Goal: Use online tool/utility: Utilize a website feature to perform a specific function

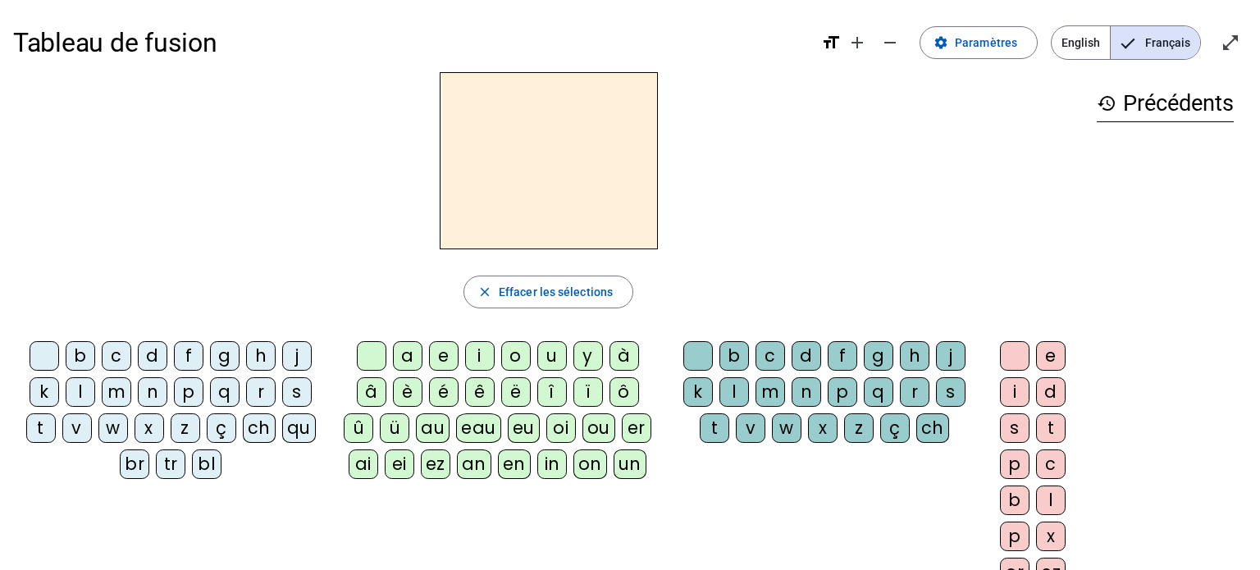
click at [634, 474] on div "un" at bounding box center [630, 465] width 33 height 30
click at [1059, 365] on div "e" at bounding box center [1051, 356] width 30 height 30
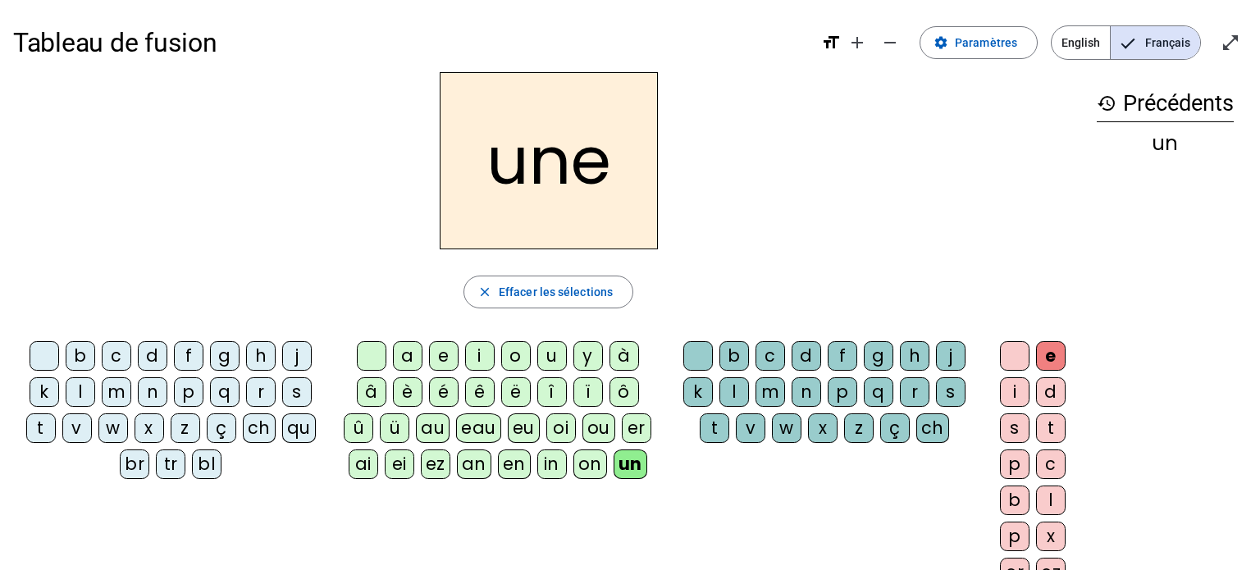
click at [77, 396] on div "l" at bounding box center [81, 392] width 30 height 30
click at [354, 473] on div "ai" at bounding box center [364, 465] width 30 height 30
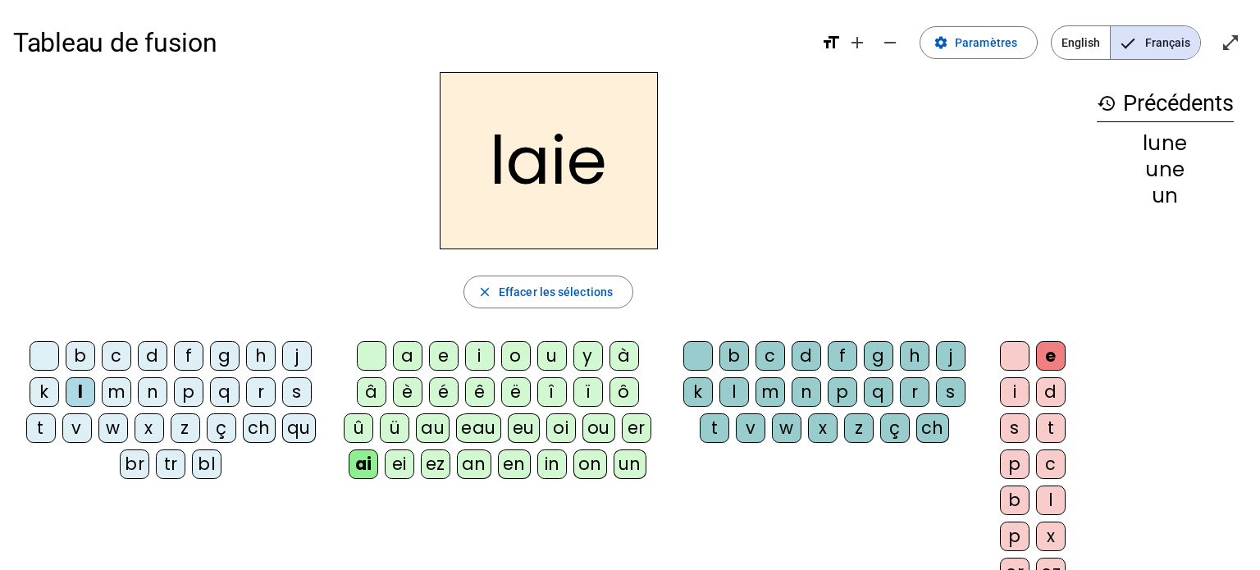
click at [801, 401] on div "n" at bounding box center [807, 392] width 30 height 30
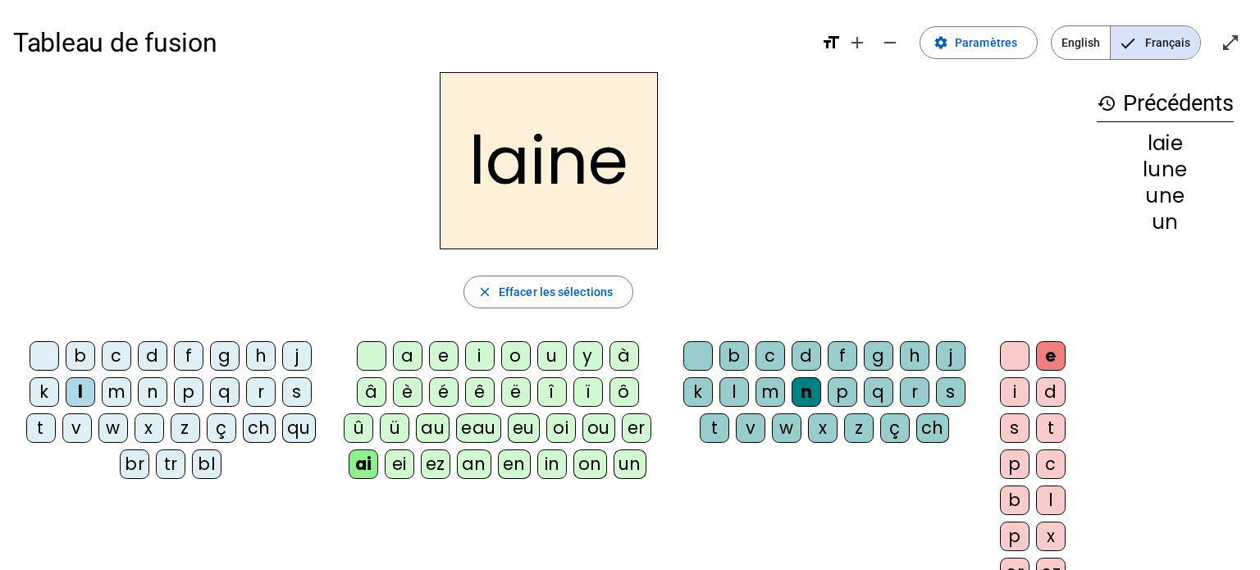
click at [209, 477] on div "bl" at bounding box center [207, 465] width 30 height 30
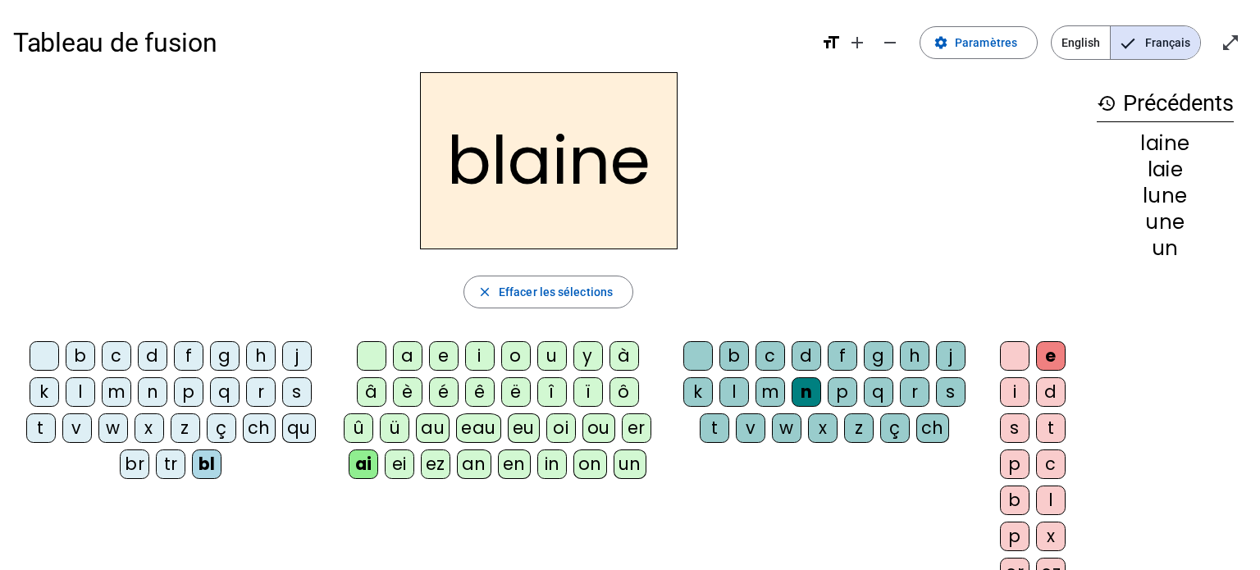
click at [910, 400] on div "r" at bounding box center [915, 392] width 30 height 30
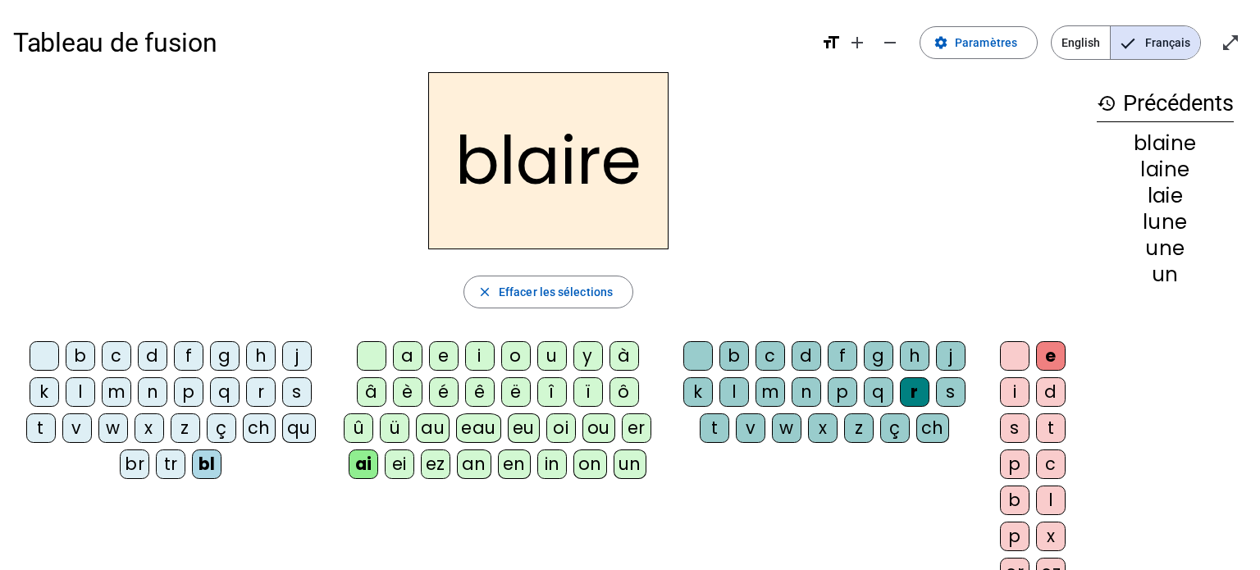
click at [174, 470] on div "tr" at bounding box center [171, 465] width 30 height 30
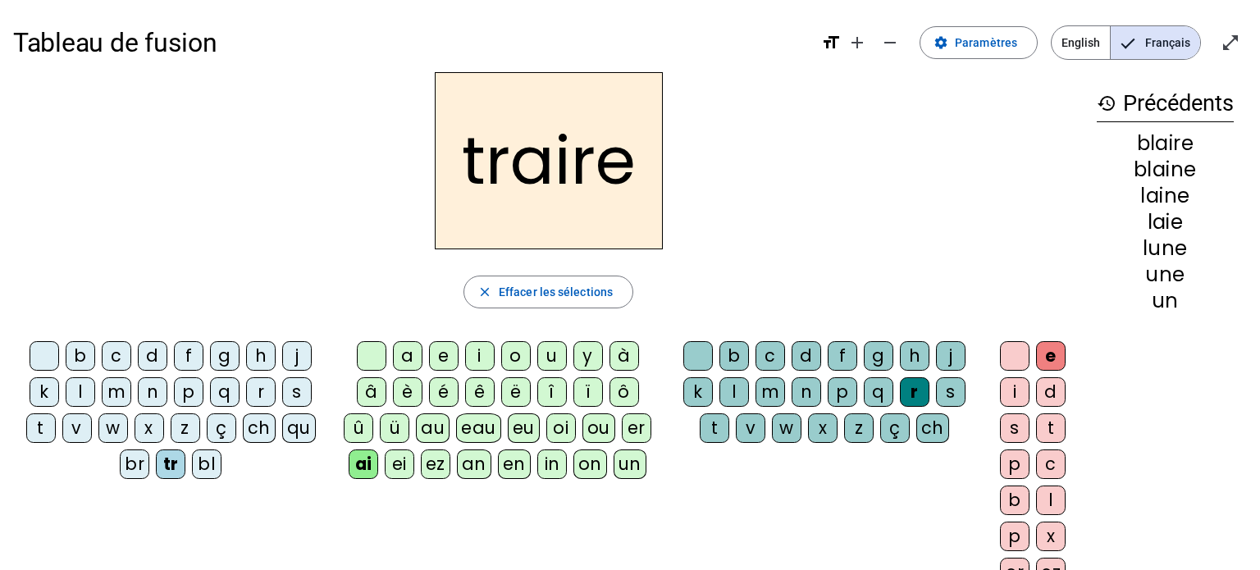
click at [496, 371] on letter-bubble "i" at bounding box center [483, 359] width 36 height 36
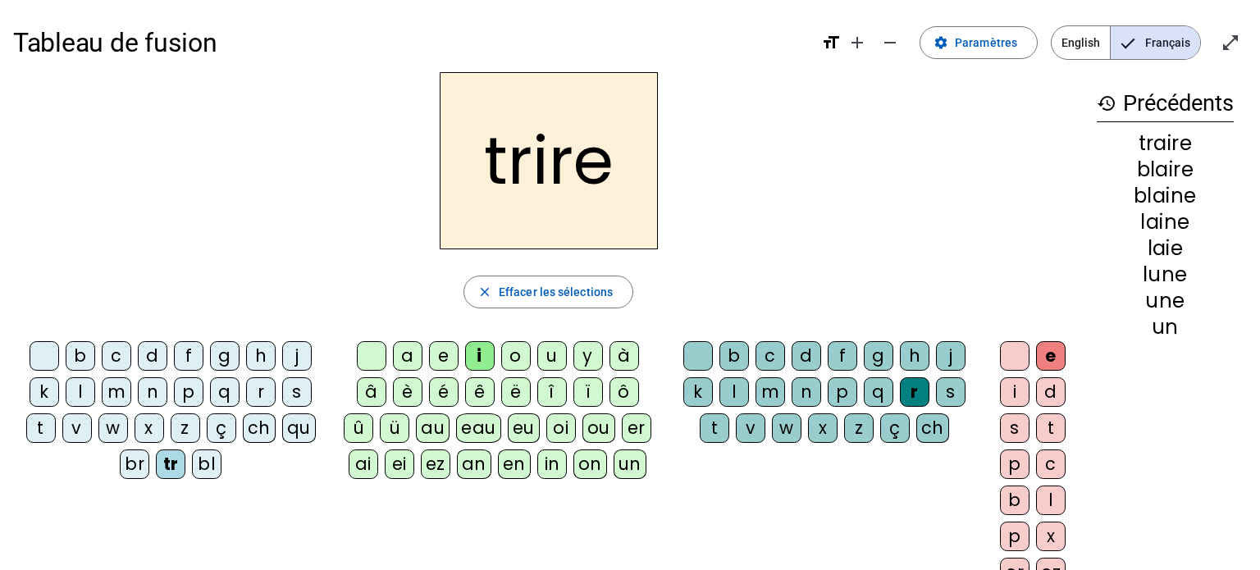
click at [518, 363] on div "o" at bounding box center [516, 356] width 30 height 30
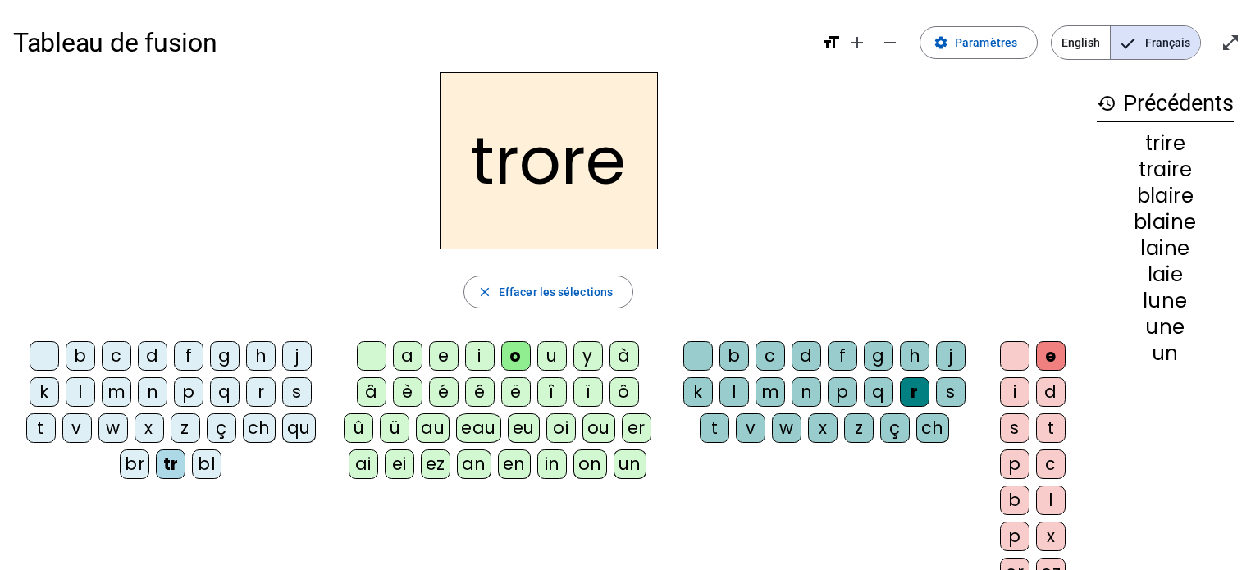
click at [212, 474] on div "bl" at bounding box center [207, 465] width 30 height 30
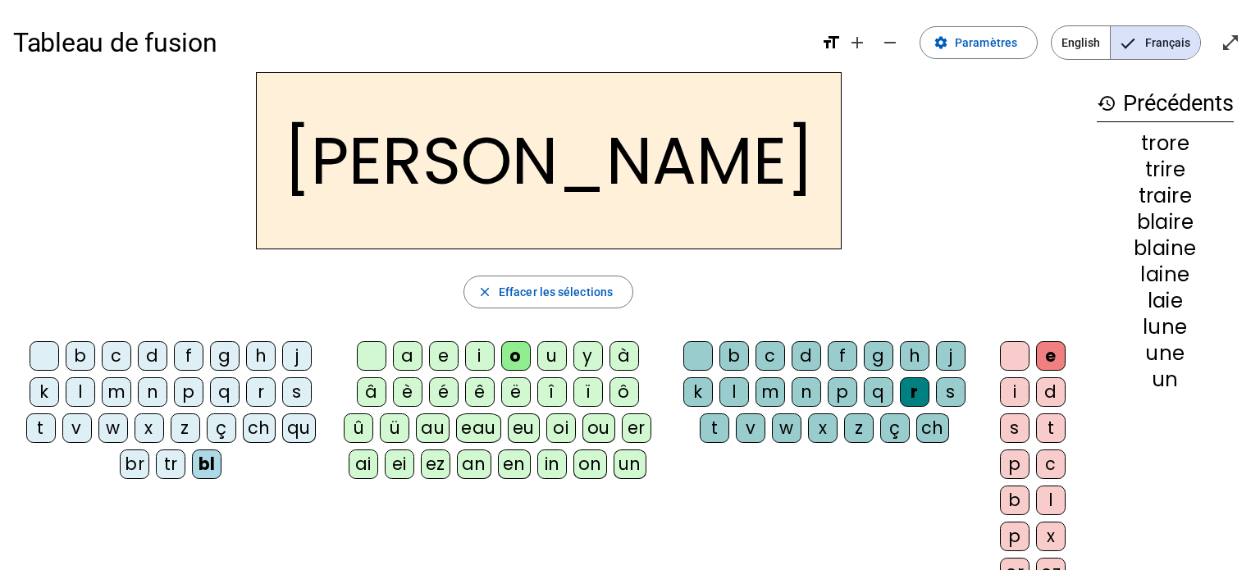
click at [261, 434] on div "ch" at bounding box center [259, 428] width 33 height 30
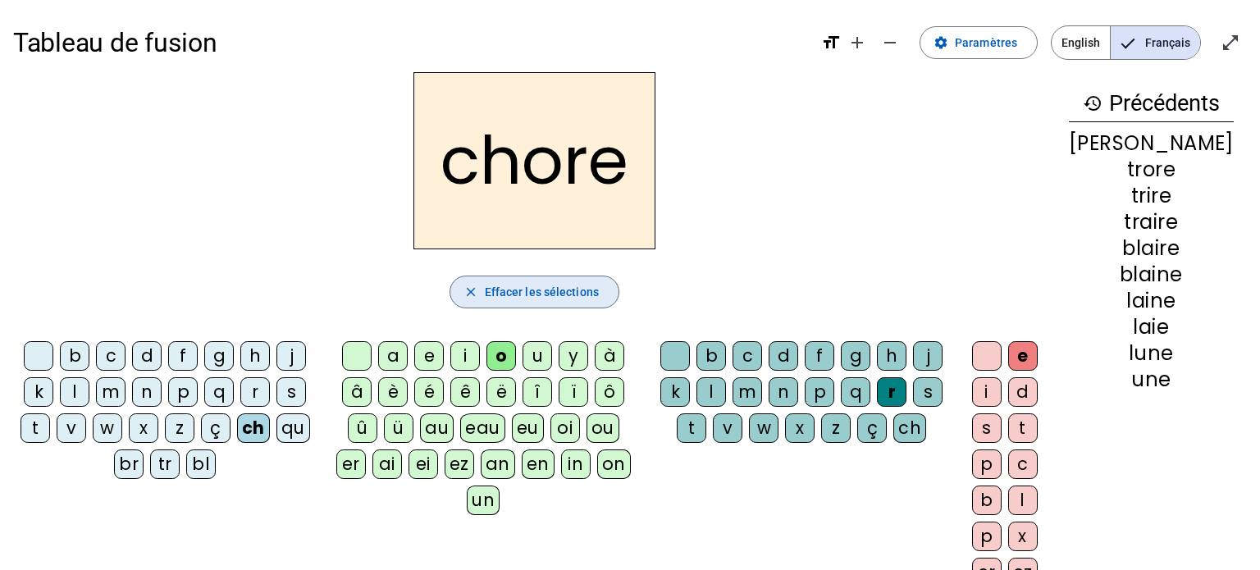
scroll to position [2, 0]
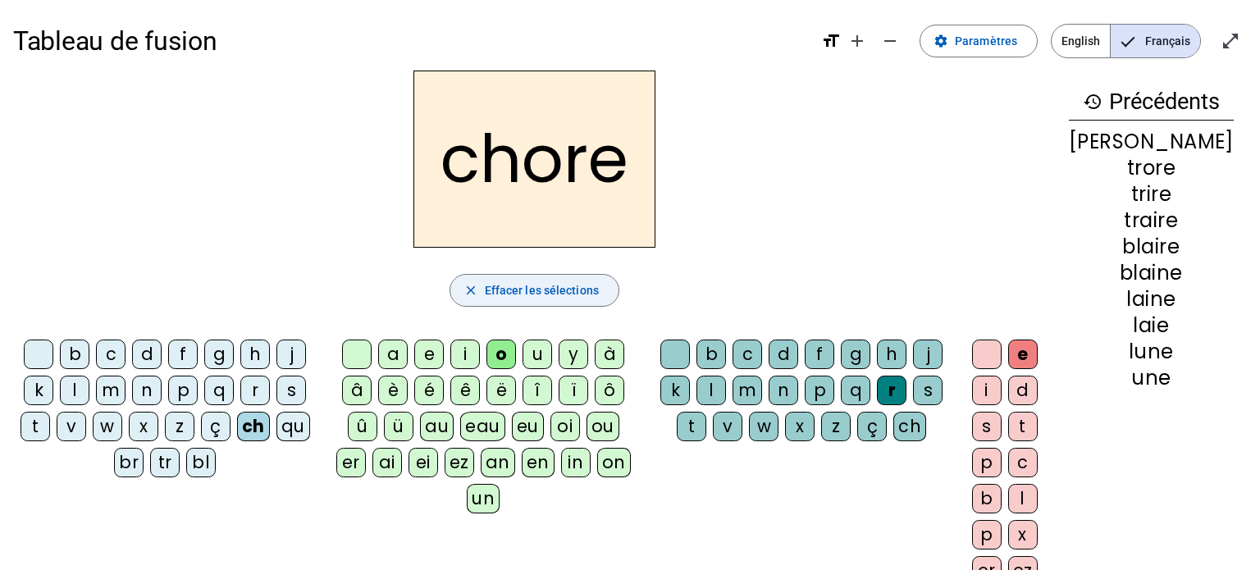
click at [541, 281] on span "Effacer les sélections" at bounding box center [542, 291] width 114 height 20
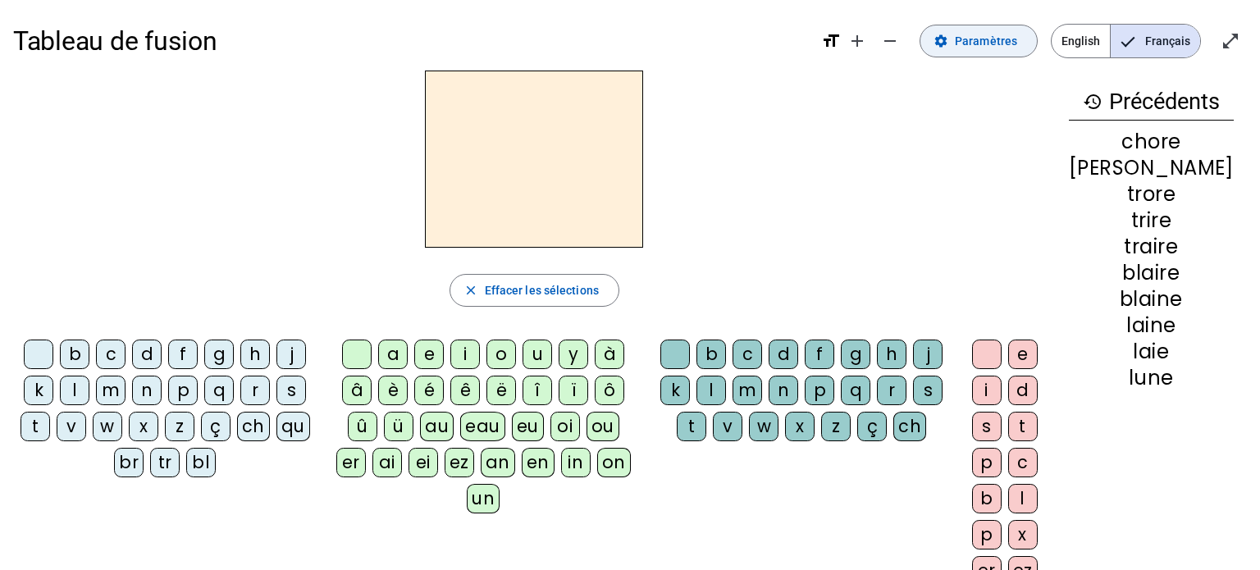
click at [1002, 52] on span at bounding box center [979, 40] width 116 height 39
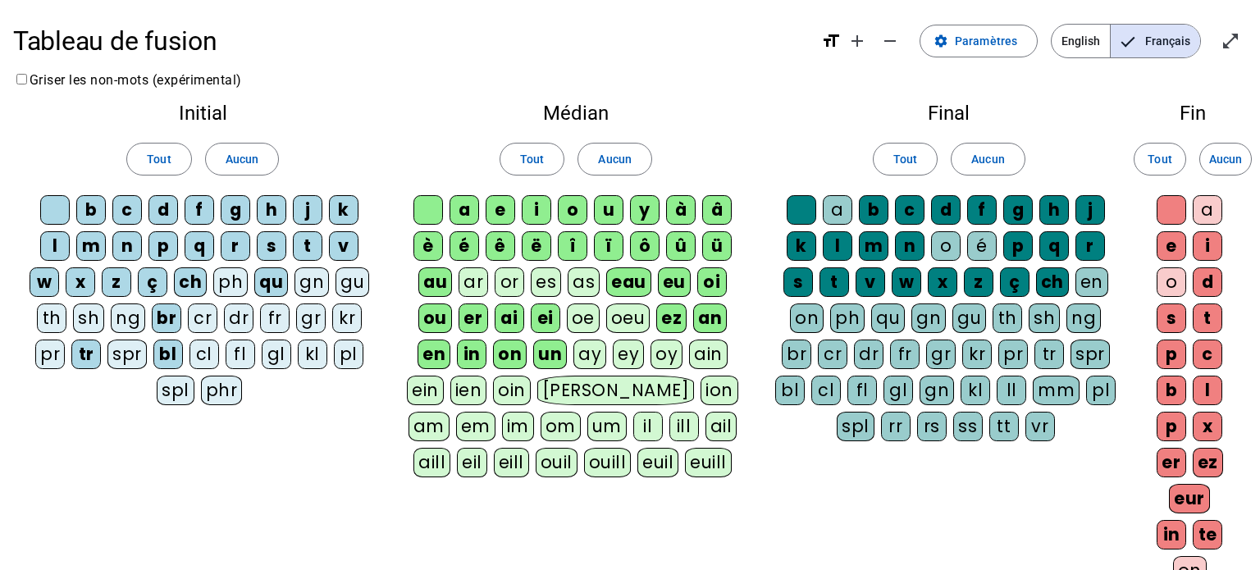
click at [247, 364] on div "fl" at bounding box center [241, 355] width 30 height 30
click at [213, 361] on div "cl" at bounding box center [205, 355] width 30 height 30
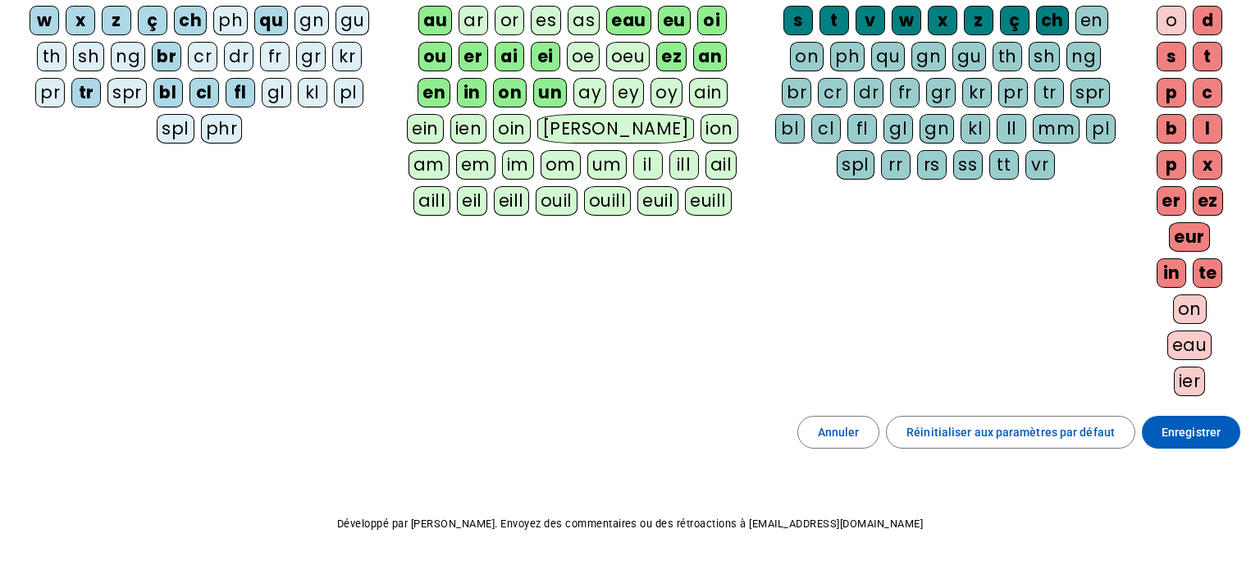
scroll to position [264, 0]
click at [1197, 436] on span "Enregistrer" at bounding box center [1191, 432] width 59 height 20
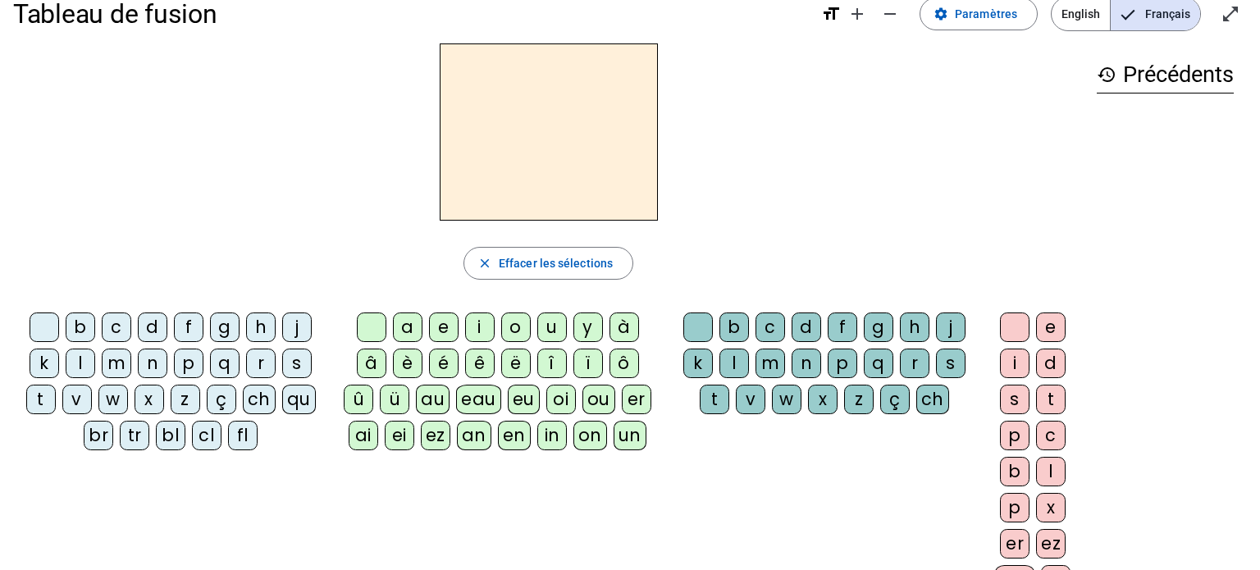
scroll to position [12, 0]
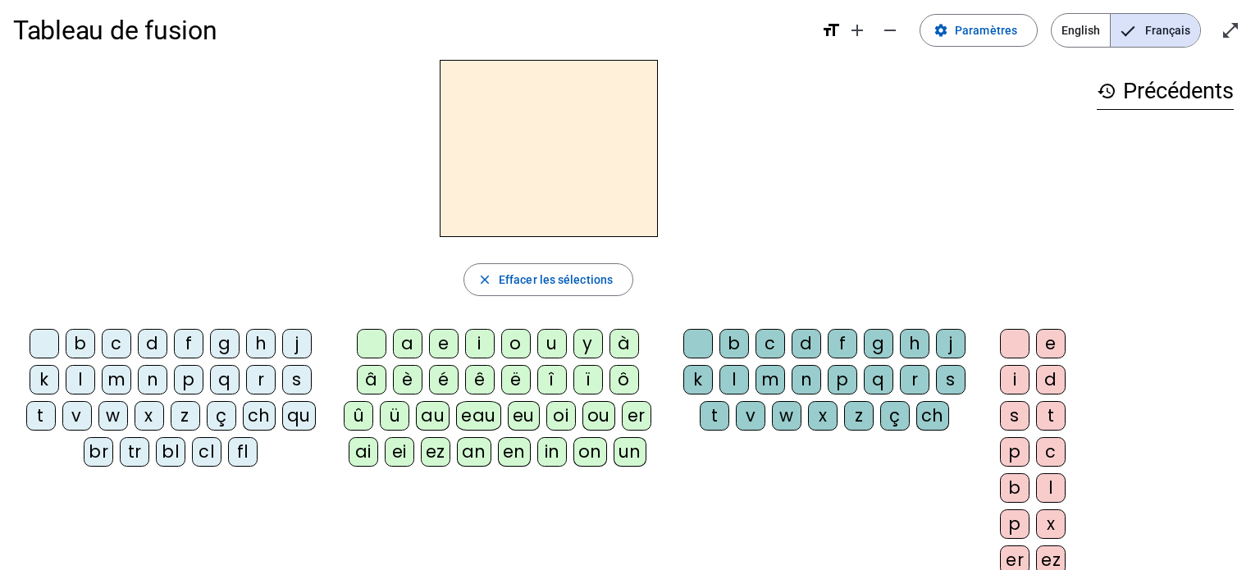
click at [89, 450] on div "br" at bounding box center [99, 452] width 30 height 30
click at [405, 354] on div "a" at bounding box center [408, 344] width 30 height 30
click at [805, 422] on letter-bubble "w" at bounding box center [790, 419] width 36 height 36
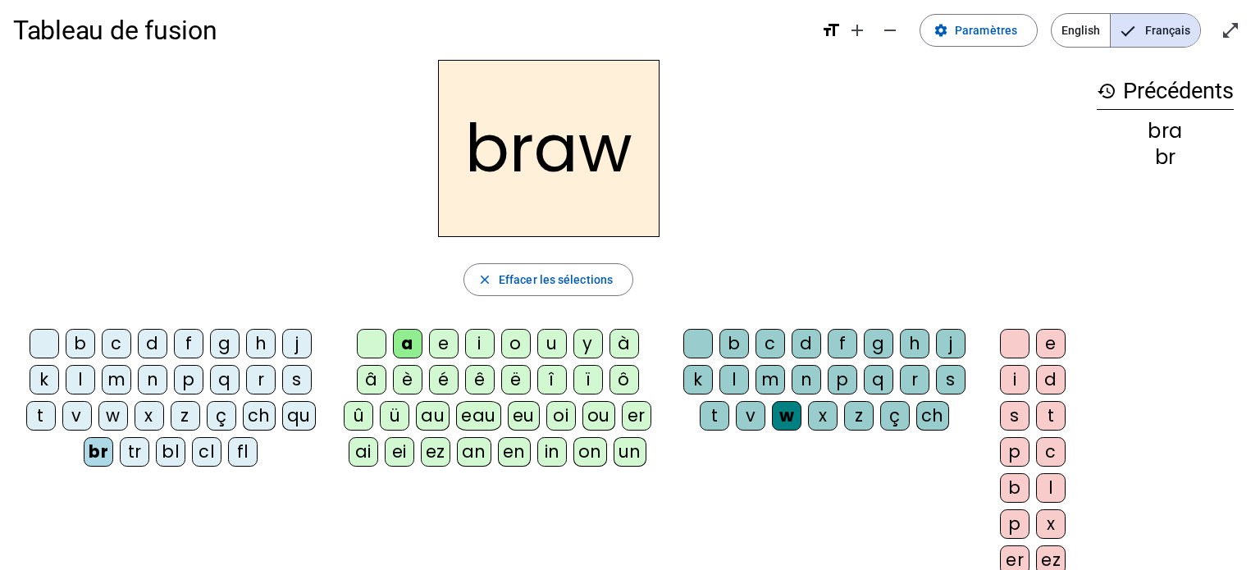
click at [825, 413] on div "x" at bounding box center [823, 416] width 30 height 30
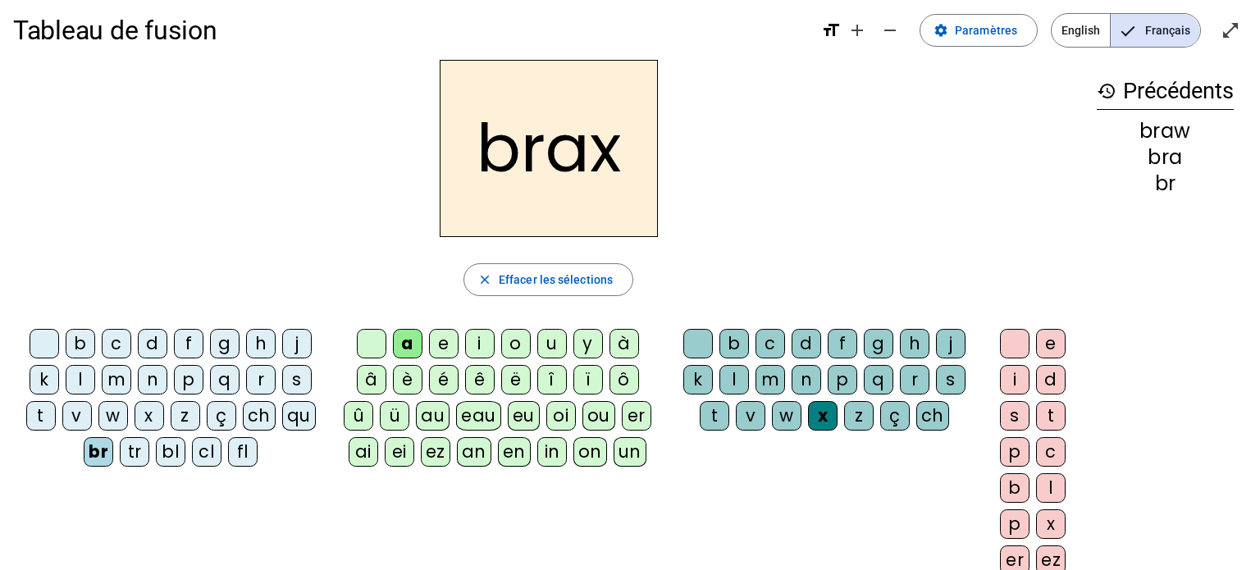
click at [512, 336] on div "o" at bounding box center [516, 344] width 30 height 30
click at [873, 351] on div "g" at bounding box center [879, 344] width 30 height 30
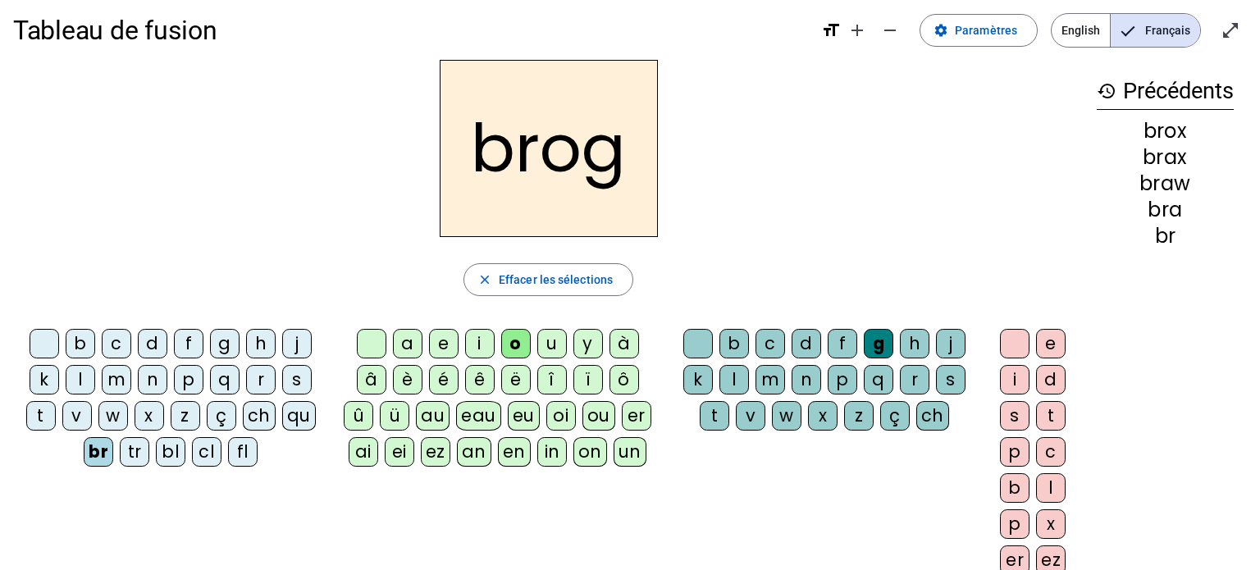
click at [1062, 354] on div "e" at bounding box center [1051, 344] width 30 height 30
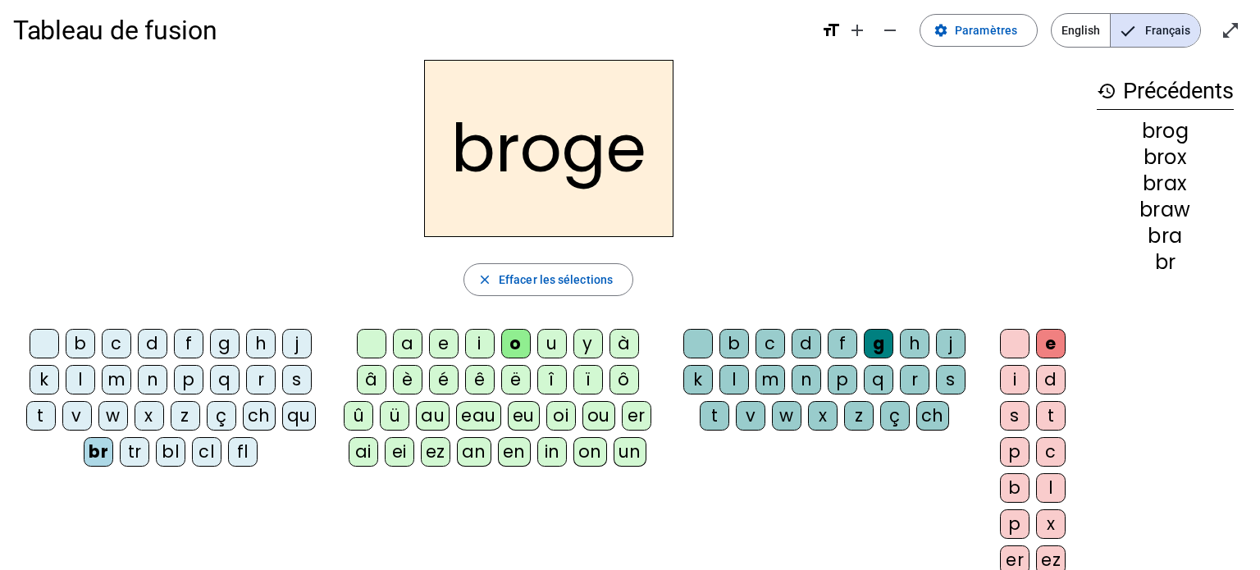
click at [211, 456] on div "cl" at bounding box center [207, 452] width 30 height 30
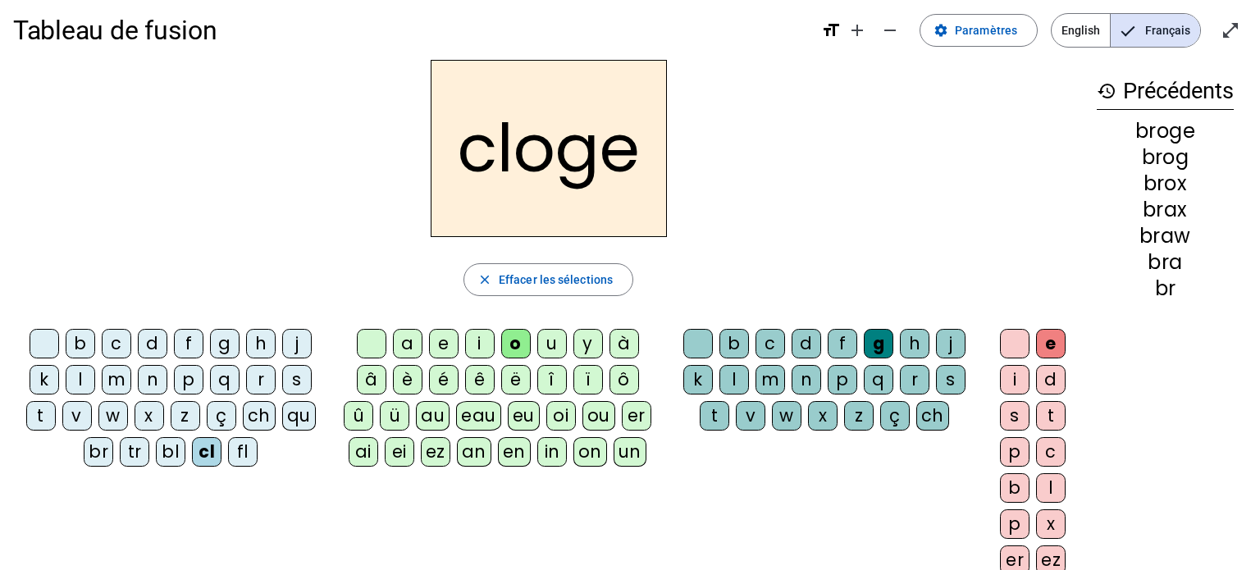
click at [919, 378] on div "r" at bounding box center [915, 380] width 30 height 30
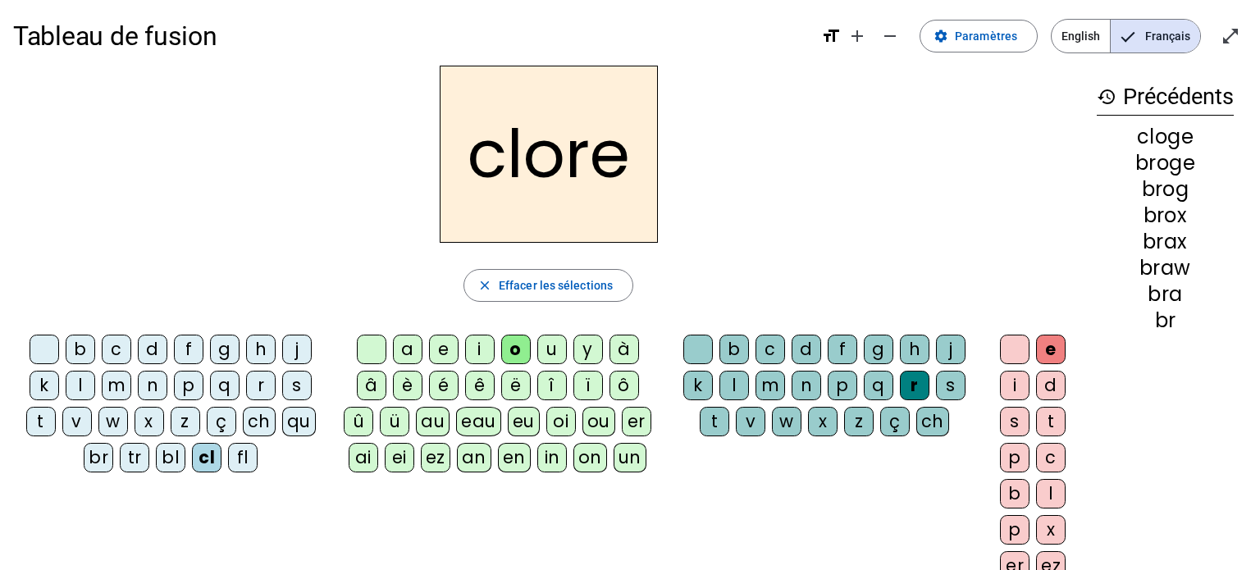
scroll to position [0, 0]
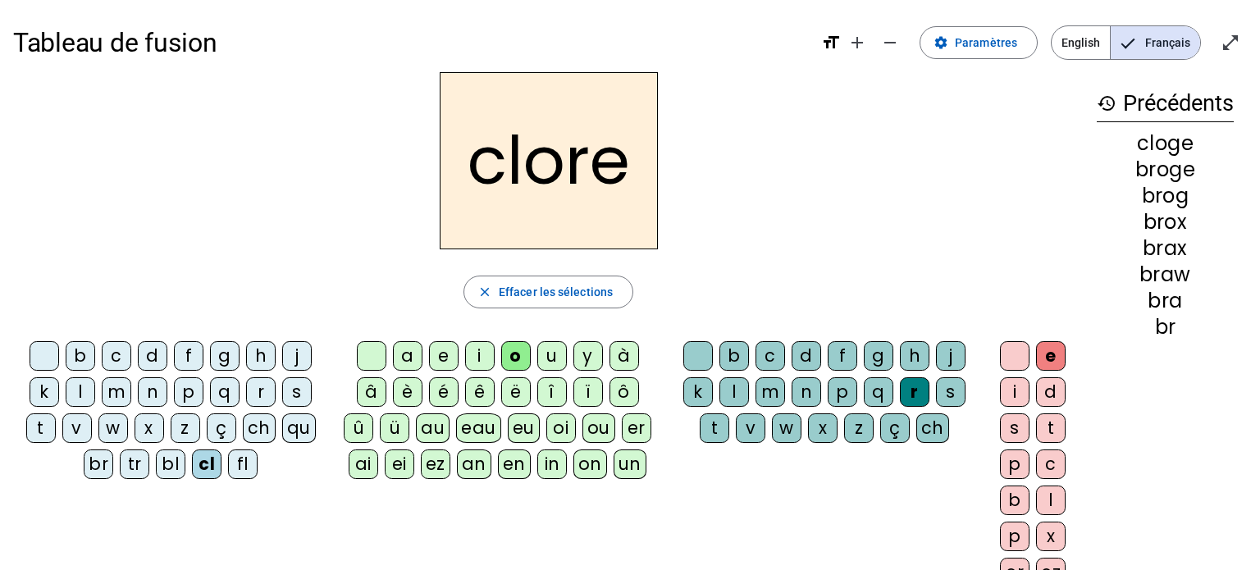
click at [363, 469] on div "ai" at bounding box center [364, 465] width 30 height 30
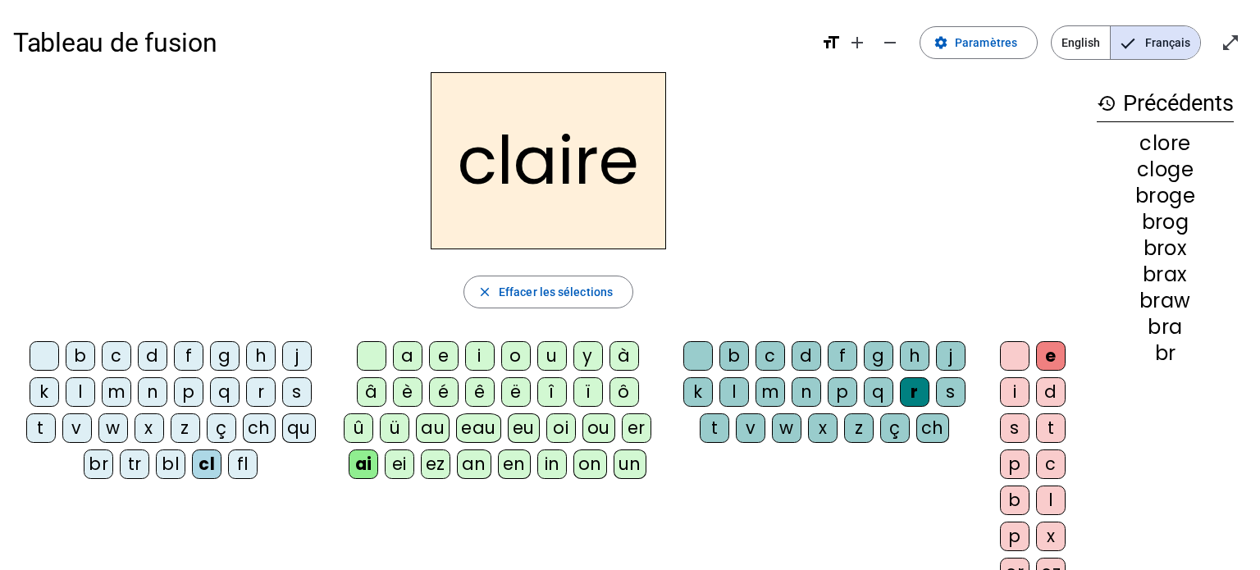
click at [249, 464] on div "fl" at bounding box center [243, 465] width 30 height 30
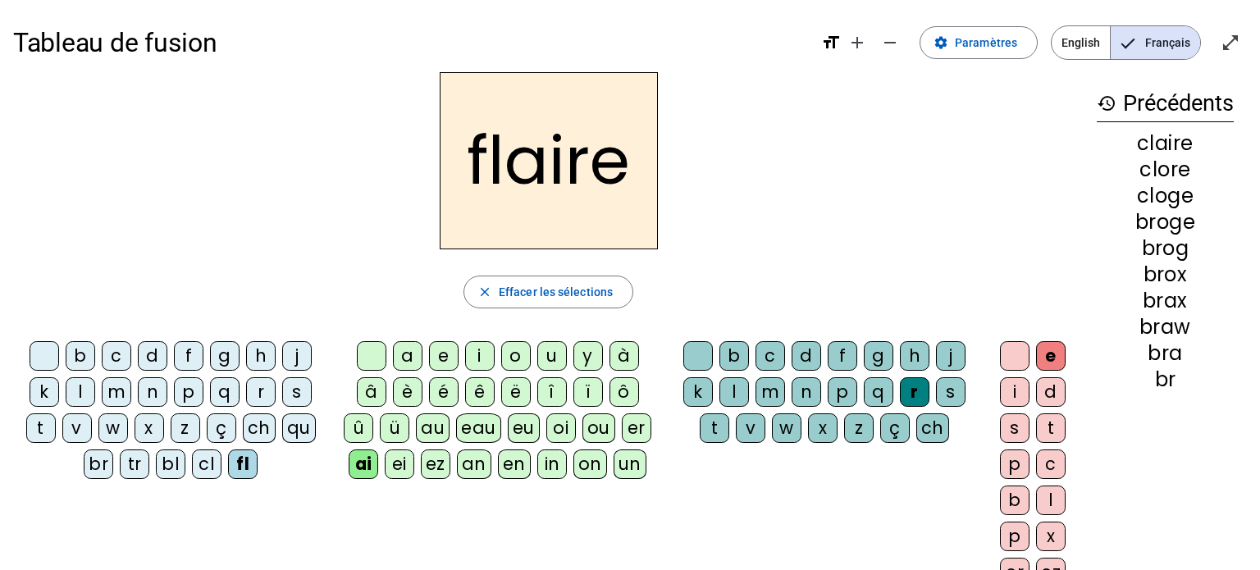
click at [518, 435] on div "eu" at bounding box center [524, 428] width 32 height 30
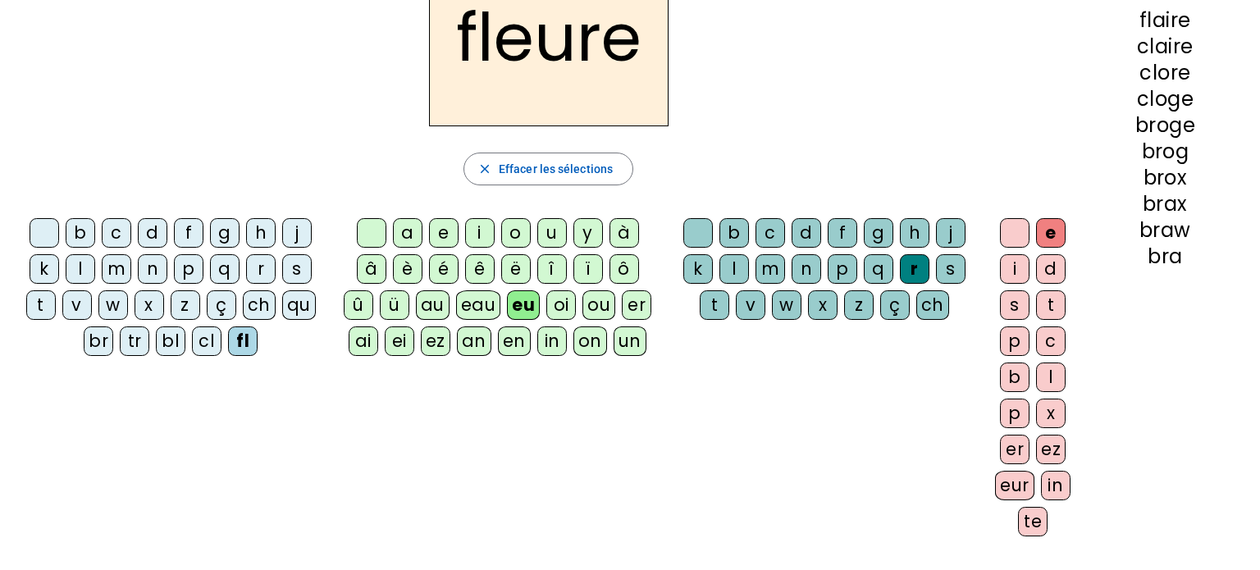
scroll to position [116, 0]
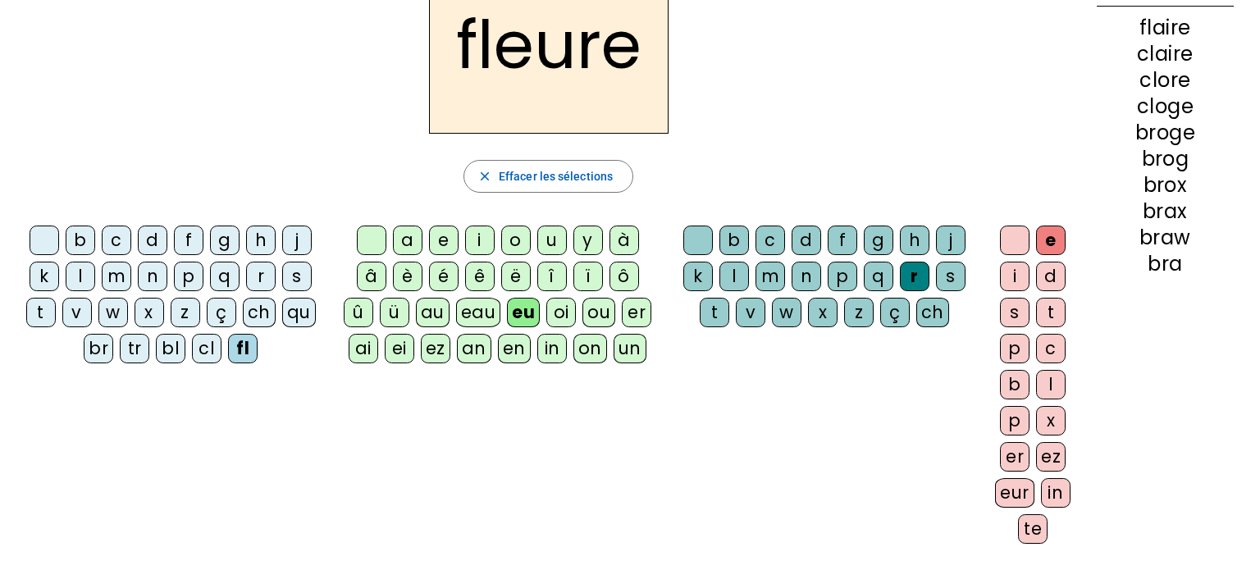
click at [1007, 499] on div "eur" at bounding box center [1014, 493] width 39 height 30
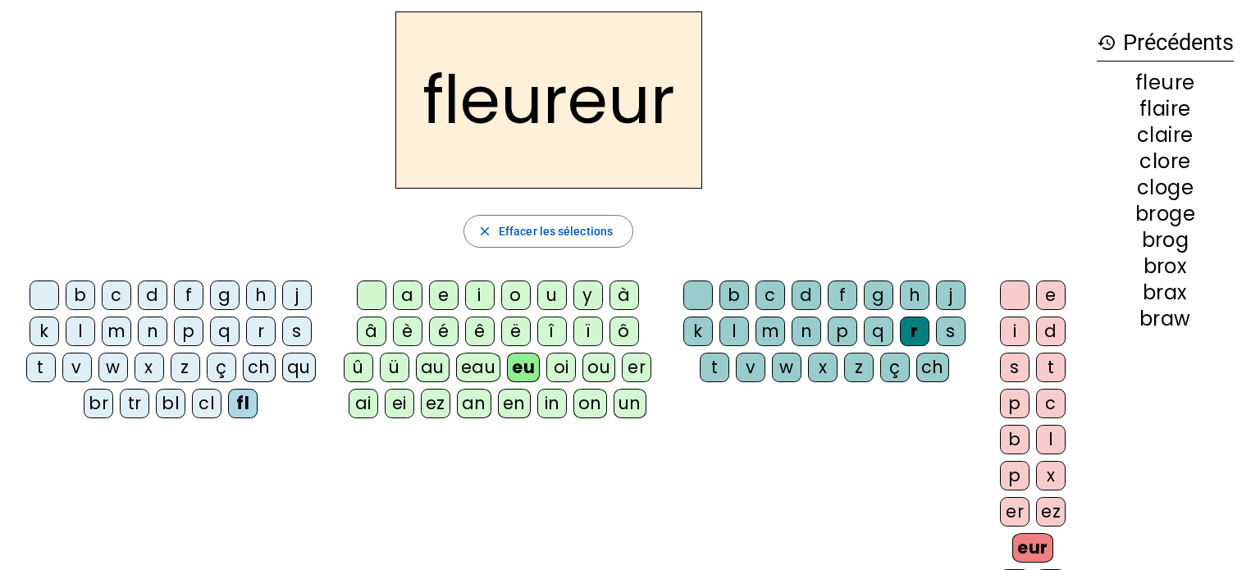
scroll to position [66, 0]
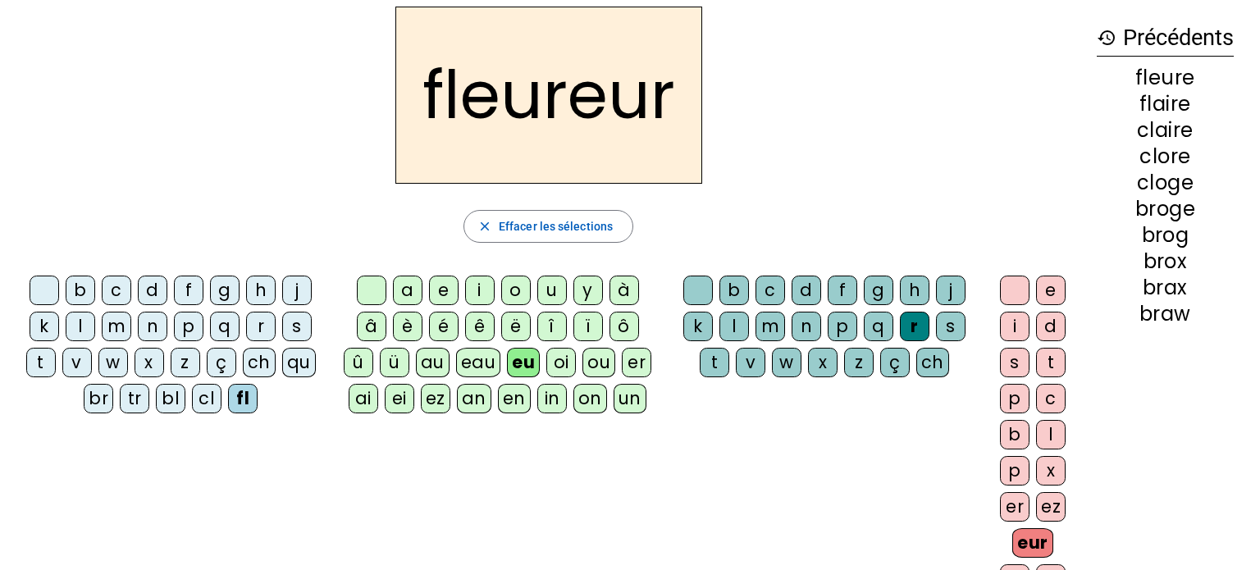
click at [1045, 508] on div "ez" at bounding box center [1051, 507] width 30 height 30
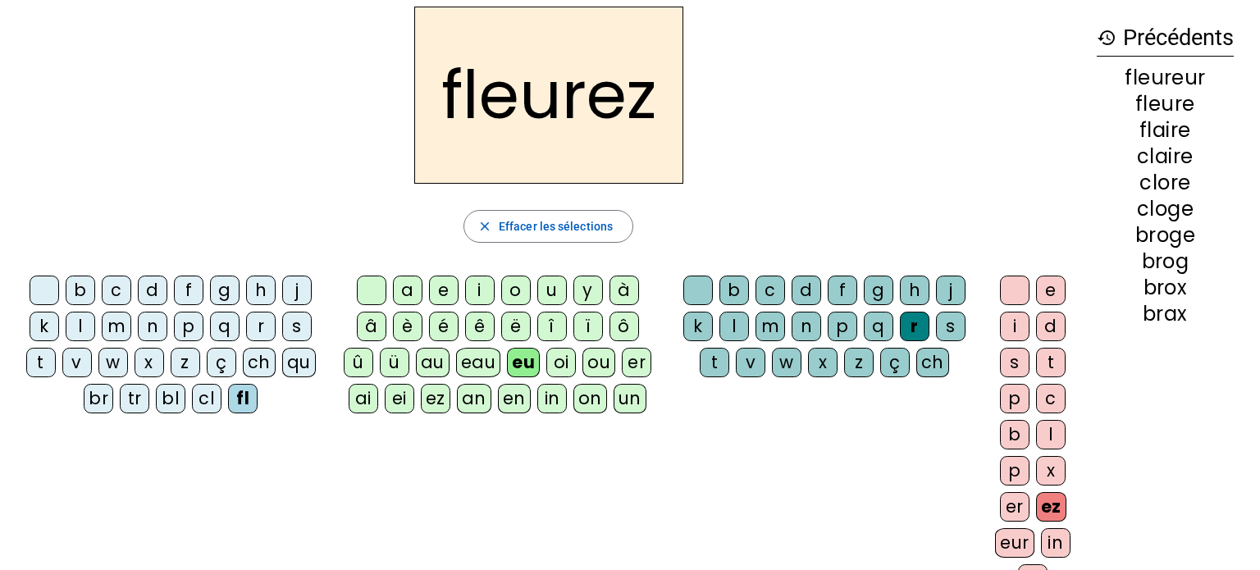
click at [610, 170] on h2 "fleurez" at bounding box center [548, 95] width 269 height 177
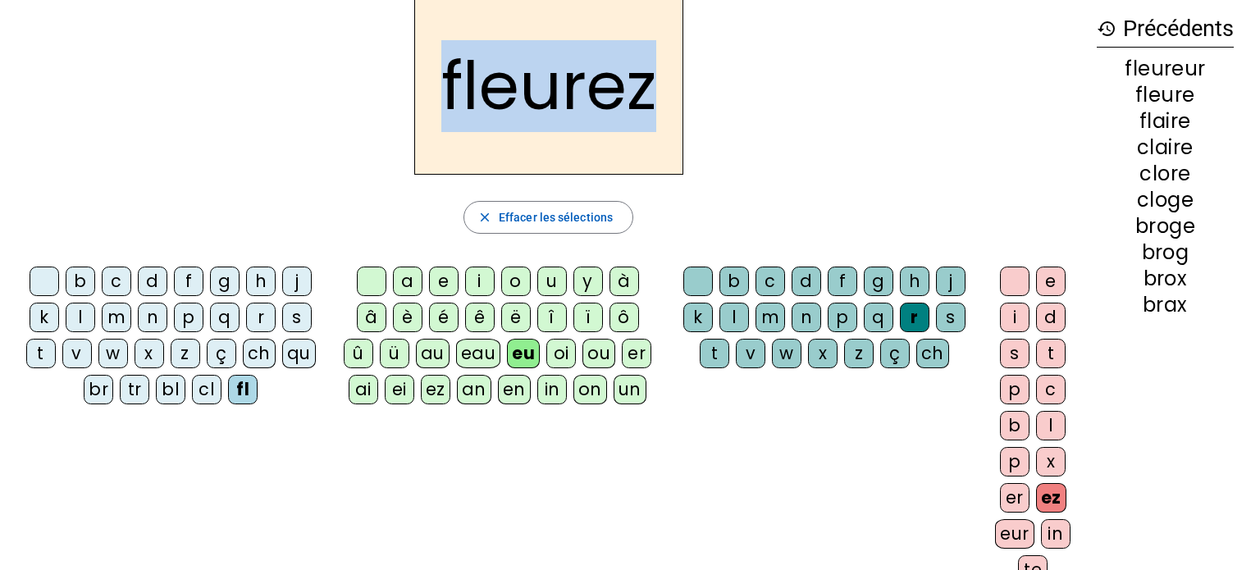
scroll to position [82, 0]
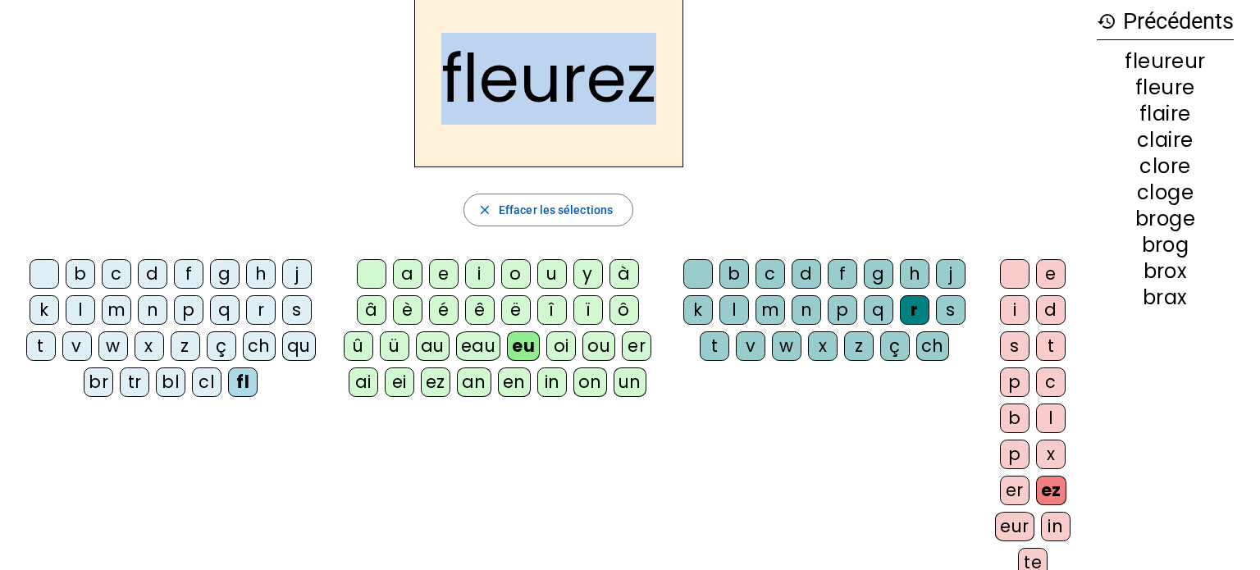
click at [238, 125] on div "fleurez" at bounding box center [548, 78] width 1071 height 177
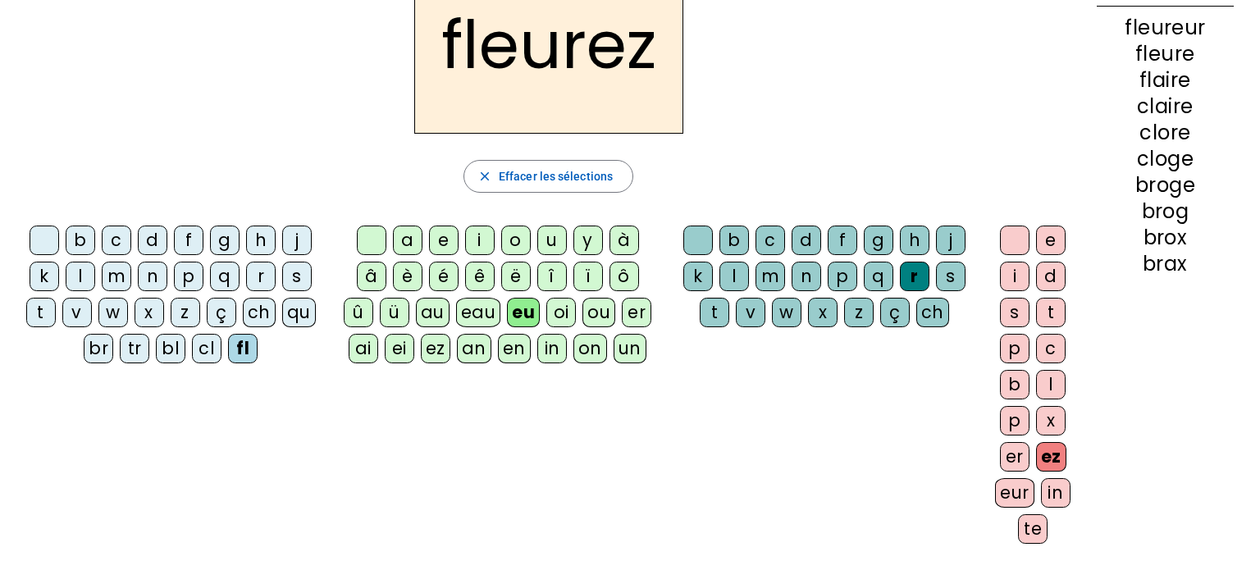
scroll to position [109, 0]
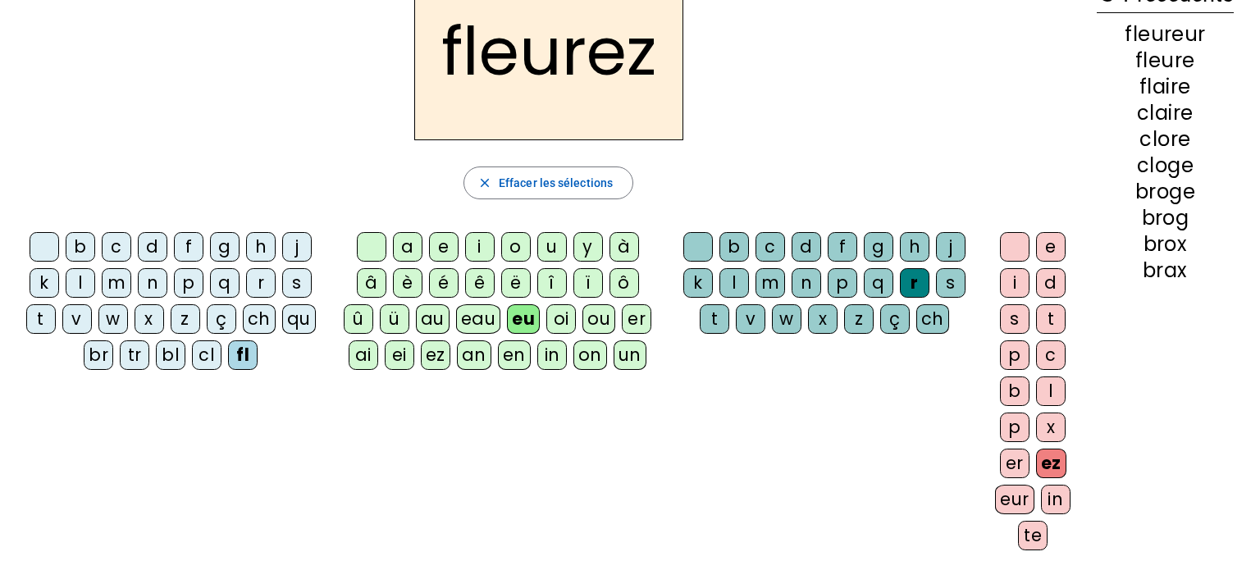
click at [1055, 505] on div "in" at bounding box center [1056, 500] width 30 height 30
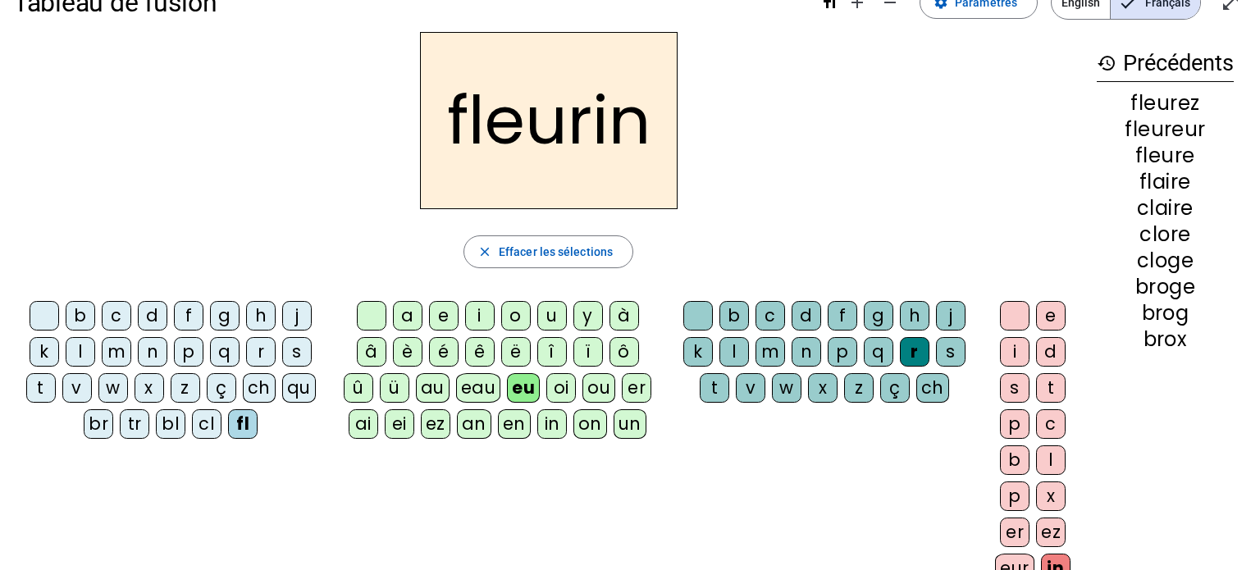
scroll to position [39, 0]
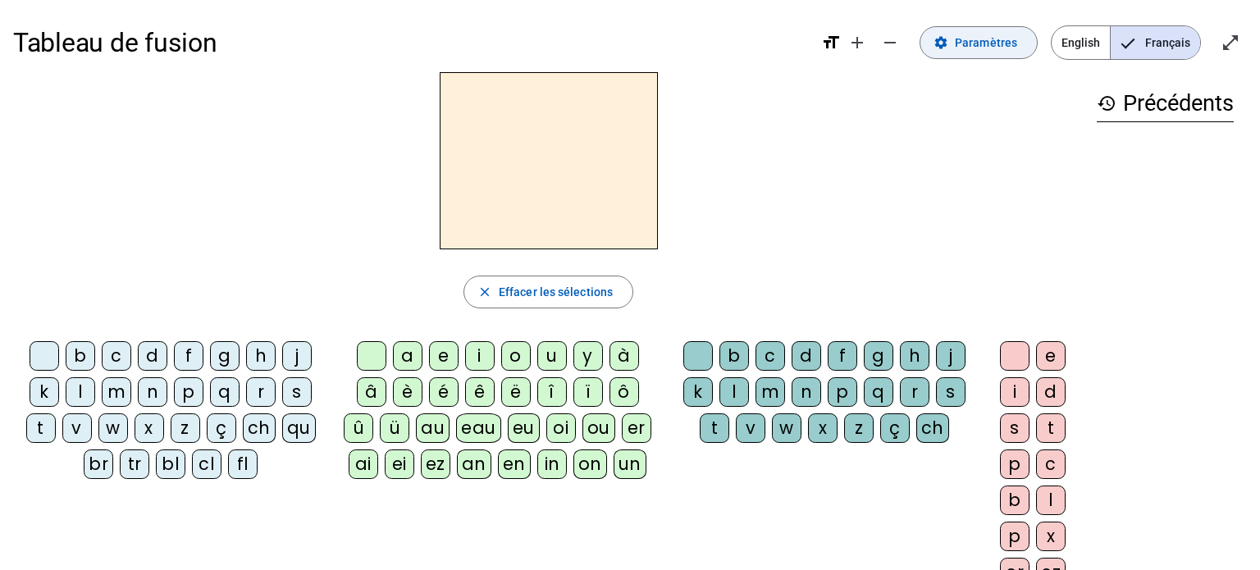
click at [944, 43] on mat-icon "settings" at bounding box center [941, 42] width 15 height 15
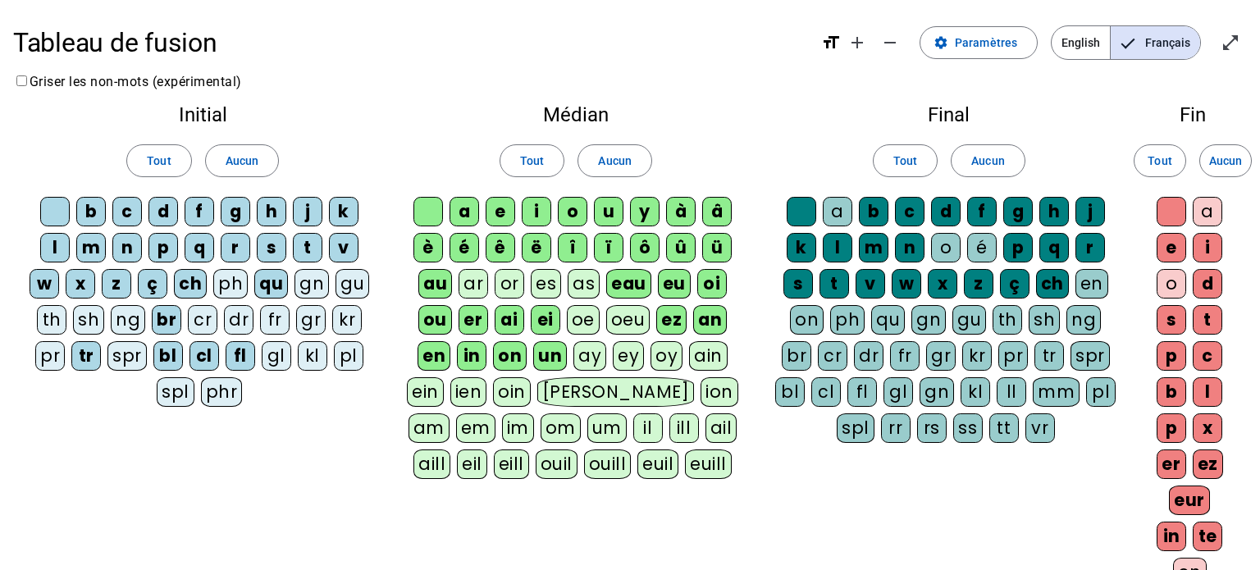
click at [444, 390] on div "ein" at bounding box center [425, 392] width 37 height 30
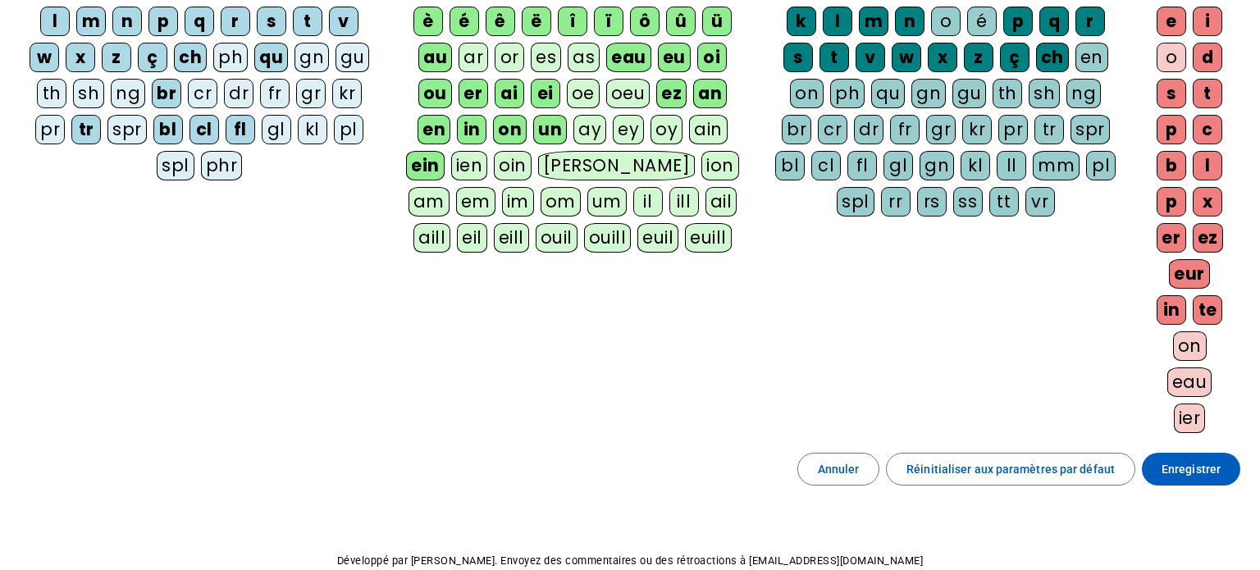
scroll to position [309, 0]
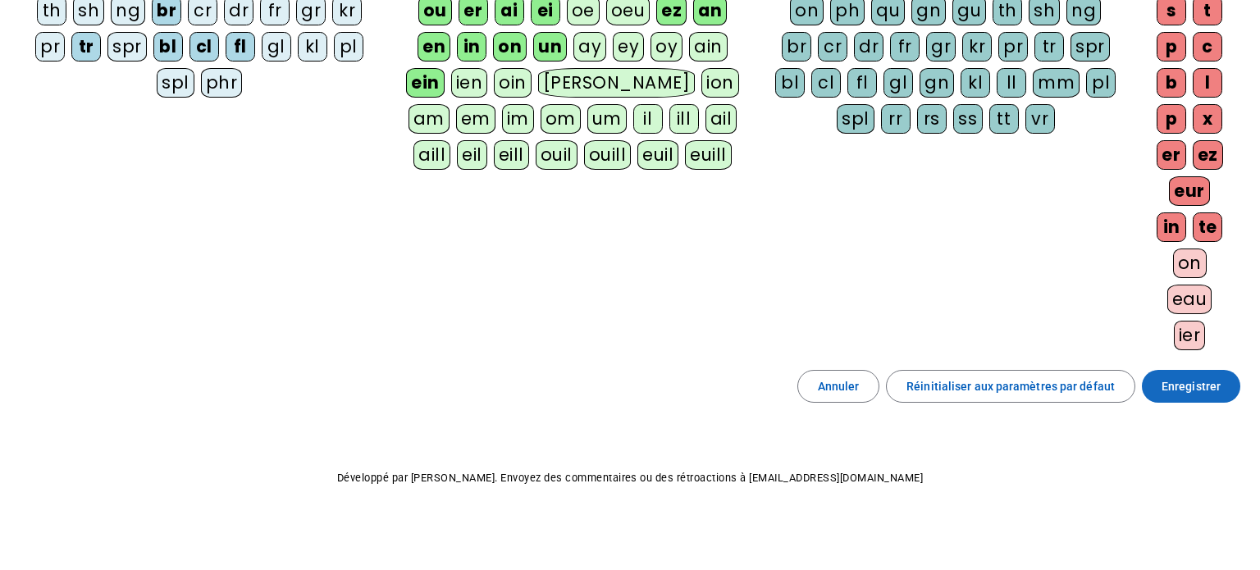
click at [1198, 381] on span "Enregistrer" at bounding box center [1191, 387] width 59 height 20
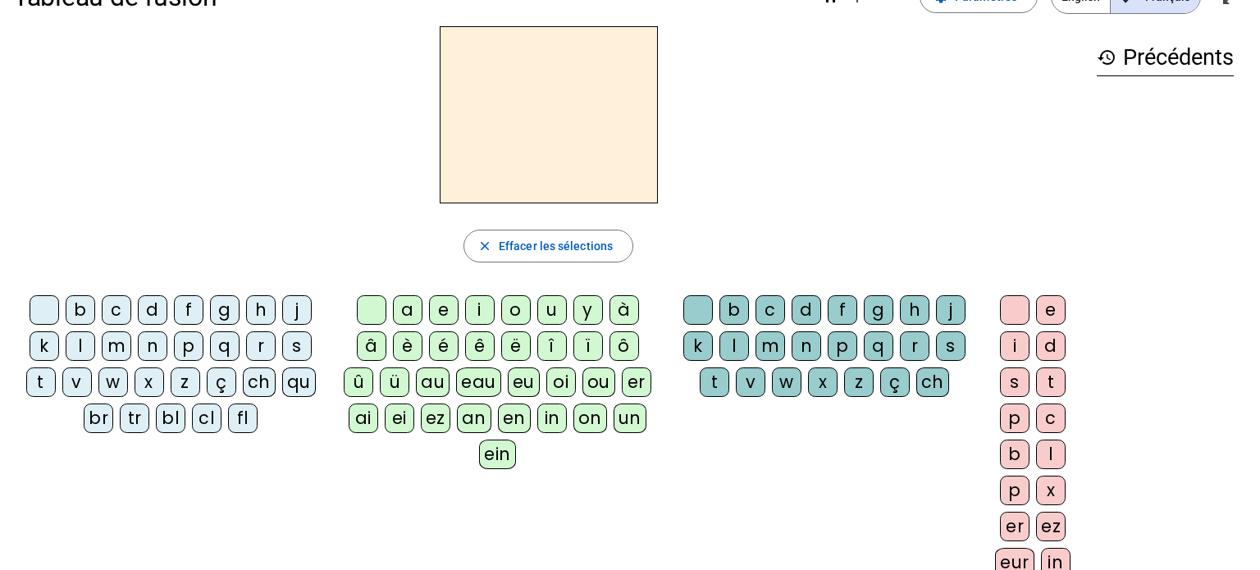
scroll to position [47, 0]
click at [177, 316] on div "f" at bounding box center [189, 310] width 30 height 30
click at [499, 456] on div "ein" at bounding box center [497, 454] width 37 height 30
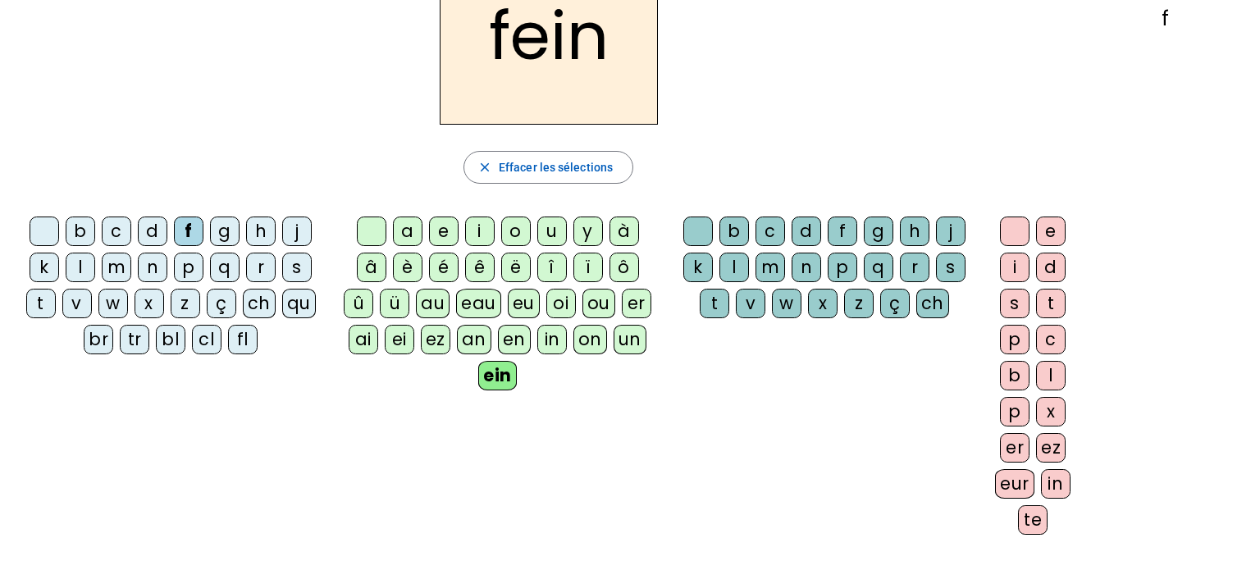
scroll to position [126, 0]
click at [1060, 295] on div "t" at bounding box center [1051, 303] width 30 height 30
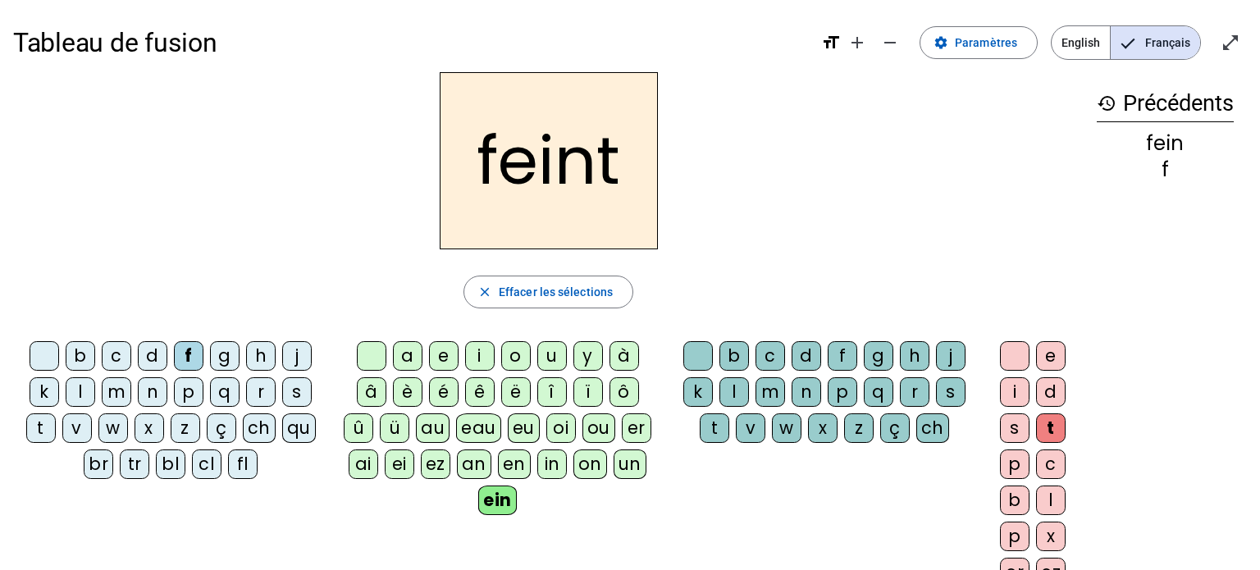
scroll to position [0, 0]
click at [194, 395] on div "p" at bounding box center [189, 392] width 30 height 30
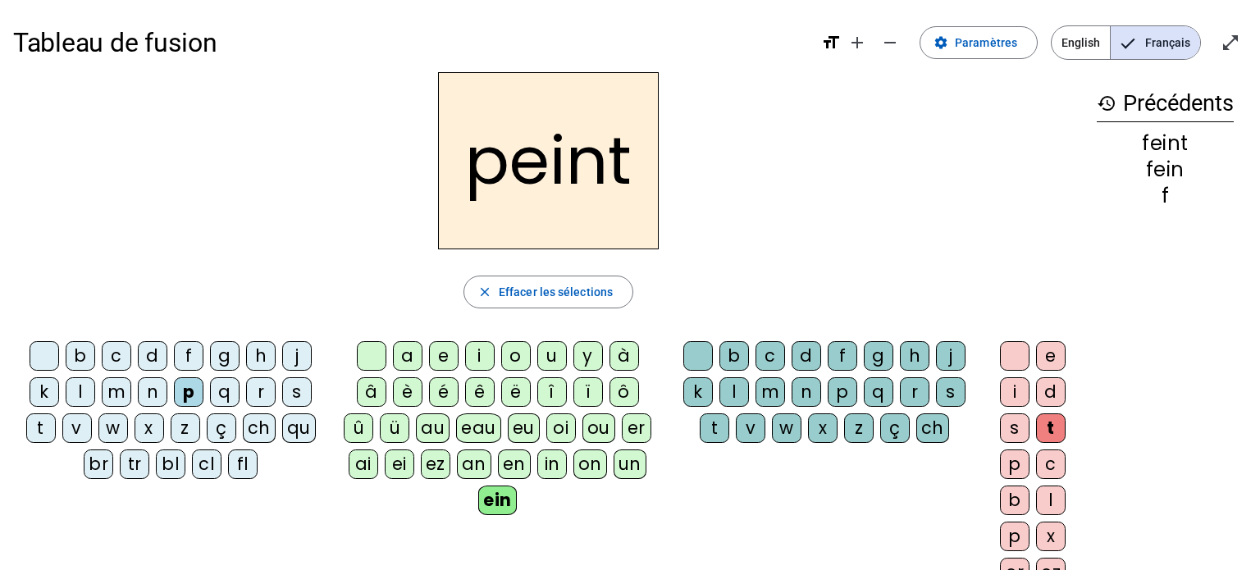
click at [43, 413] on div "t" at bounding box center [41, 428] width 30 height 30
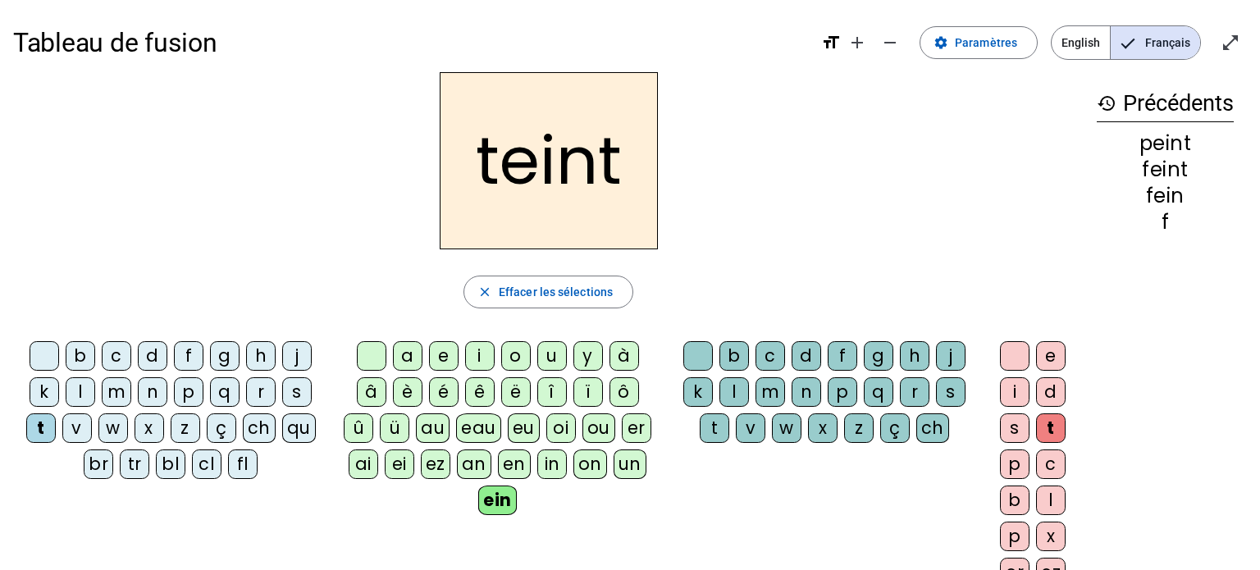
click at [306, 395] on div "s" at bounding box center [297, 392] width 30 height 30
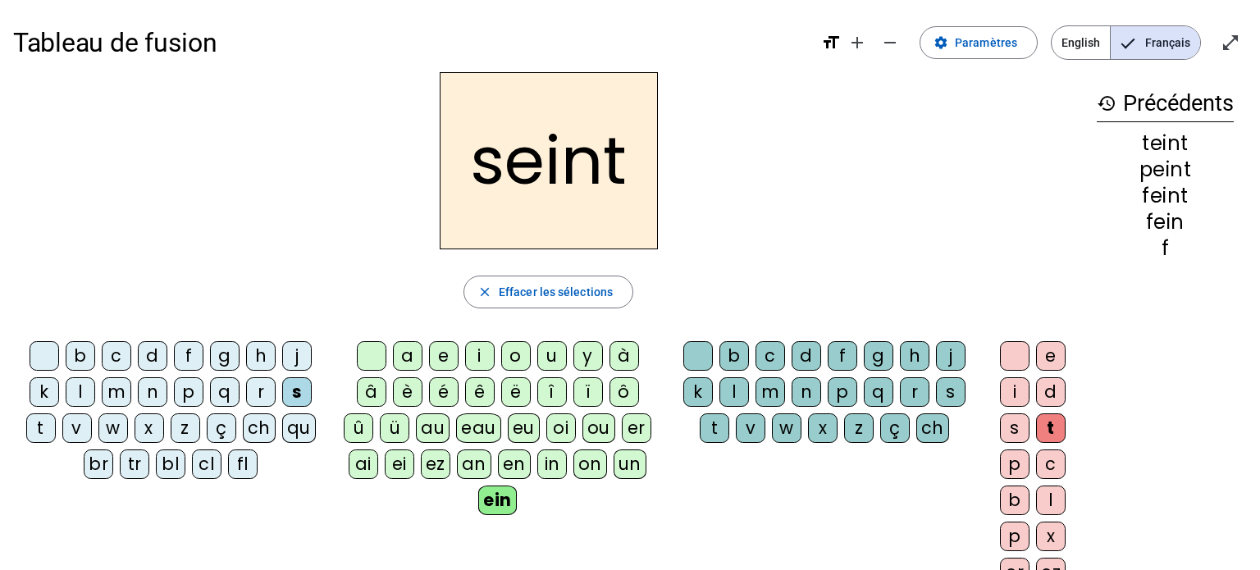
click at [112, 354] on div "c" at bounding box center [117, 356] width 30 height 30
click at [1062, 363] on div "e" at bounding box center [1051, 356] width 30 height 30
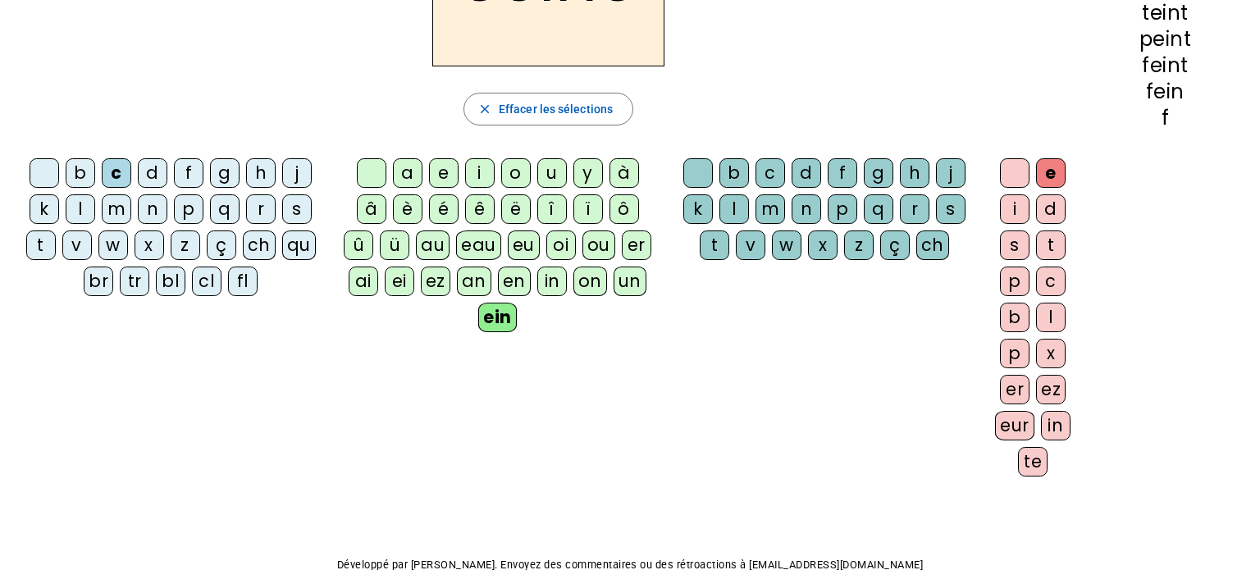
scroll to position [194, 0]
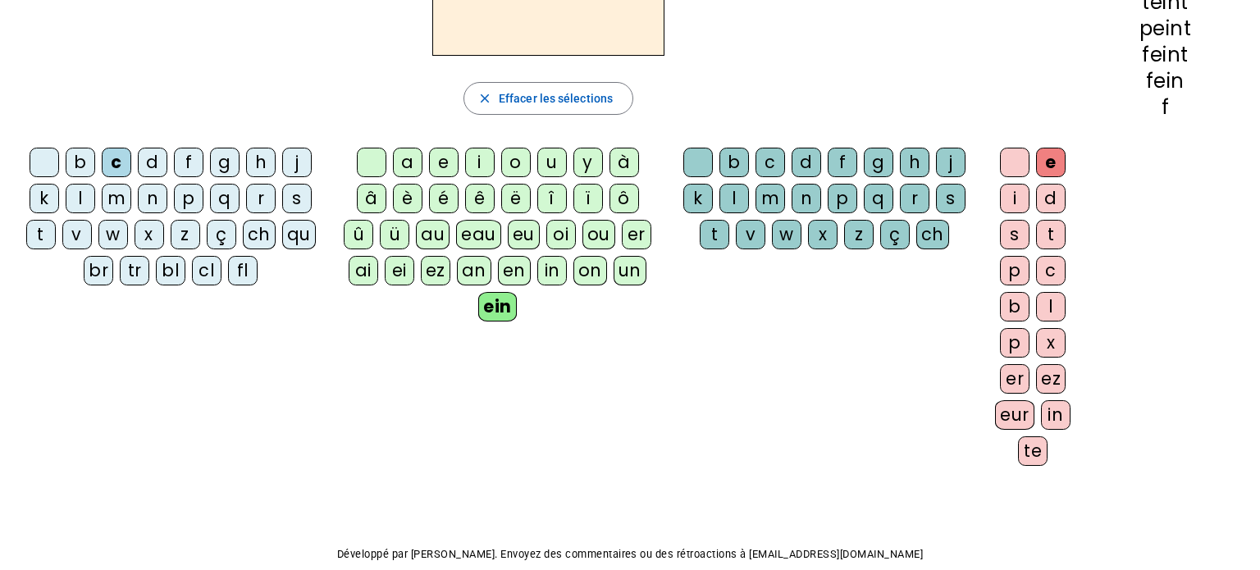
click at [1030, 458] on div "te" at bounding box center [1033, 451] width 30 height 30
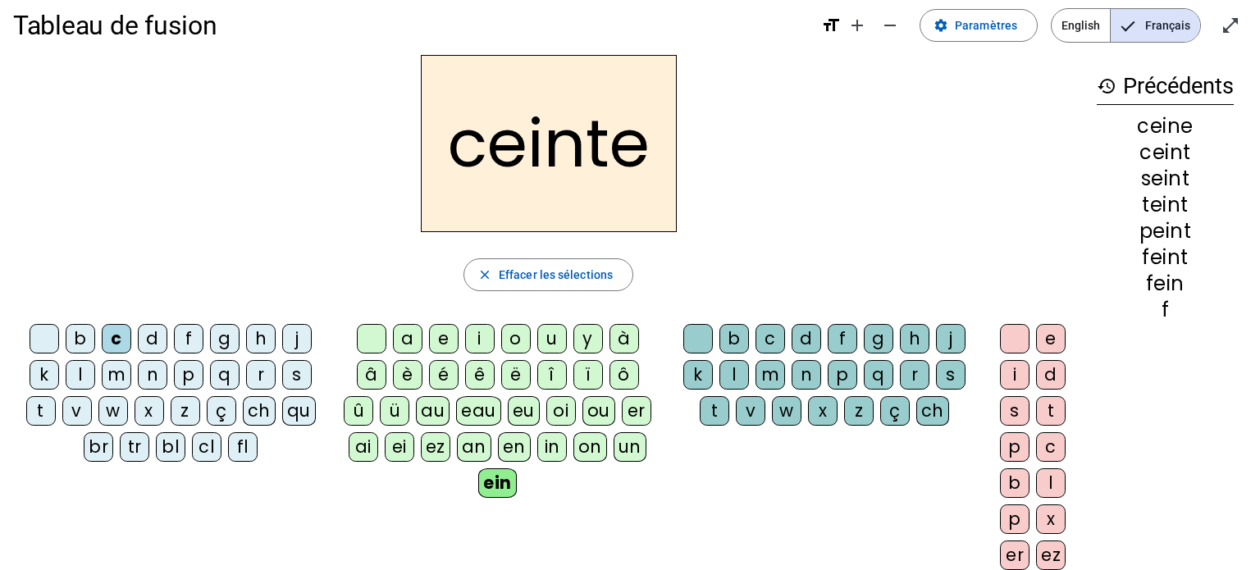
scroll to position [3, 0]
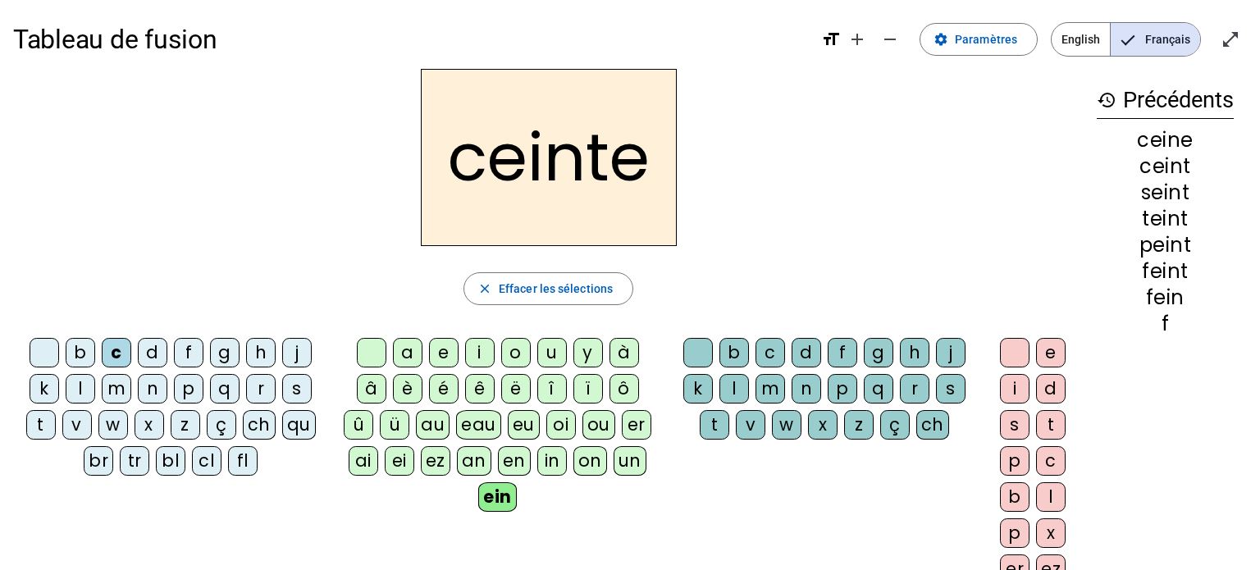
click at [194, 386] on div "p" at bounding box center [189, 389] width 30 height 30
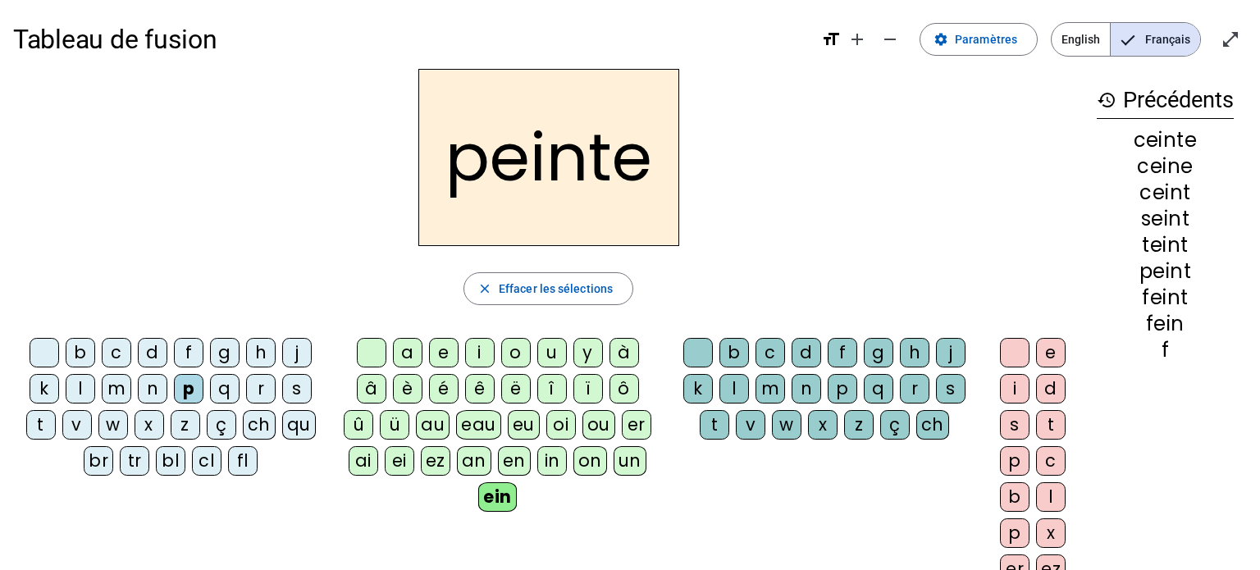
click at [53, 432] on div "t" at bounding box center [41, 425] width 30 height 30
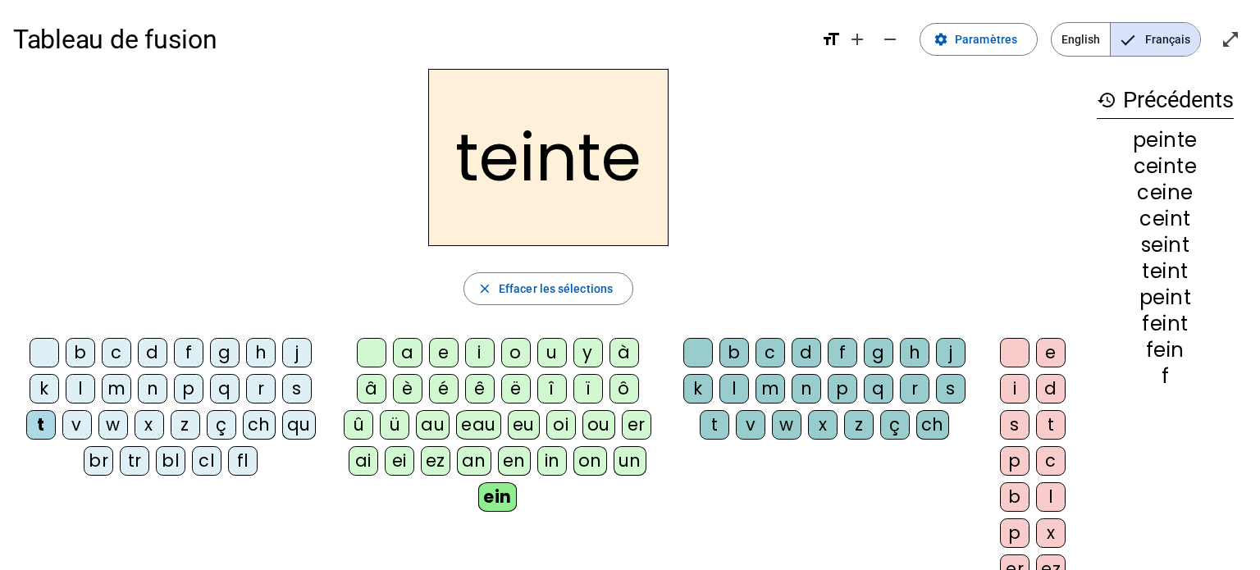
click at [482, 464] on div "an" at bounding box center [474, 461] width 34 height 30
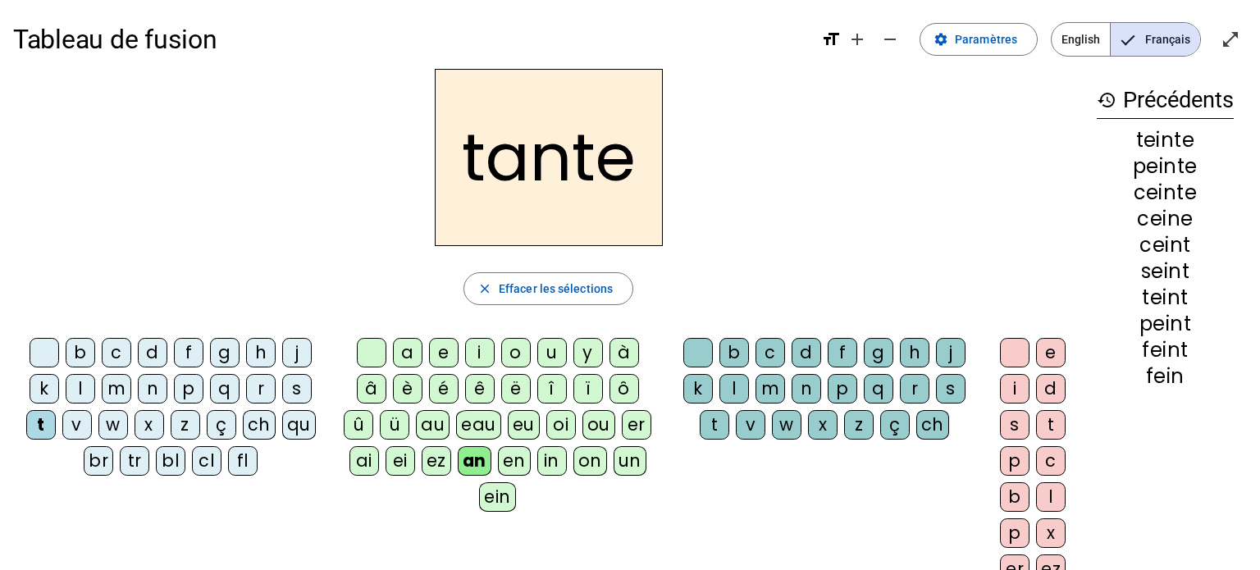
click at [518, 457] on div "en" at bounding box center [514, 461] width 33 height 30
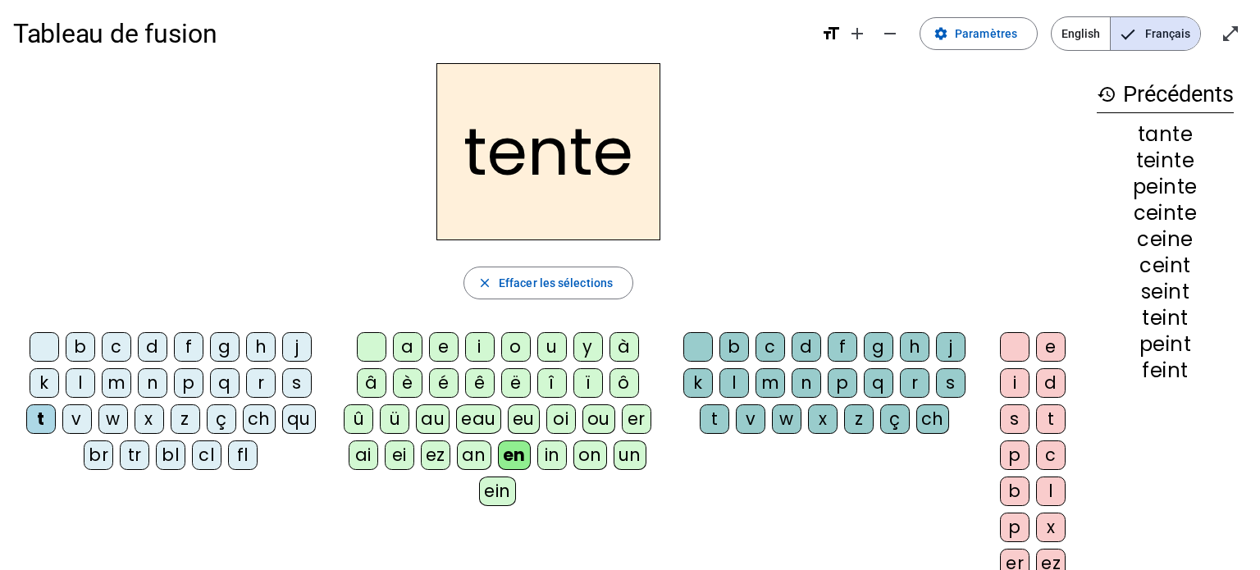
scroll to position [11, 0]
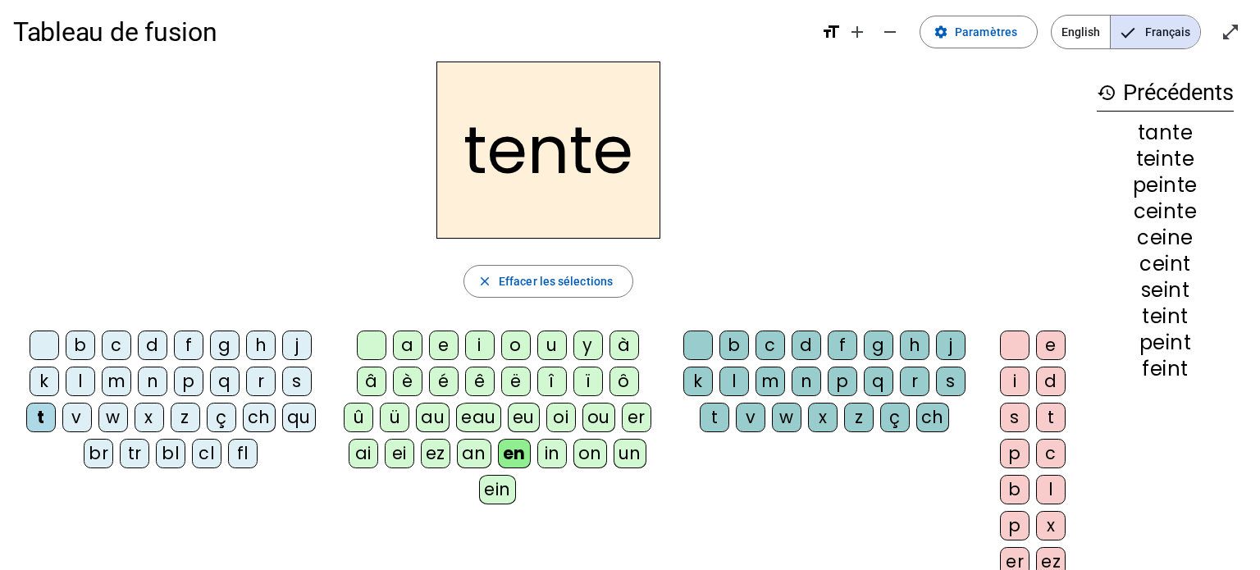
click at [929, 418] on div "ch" at bounding box center [932, 418] width 33 height 30
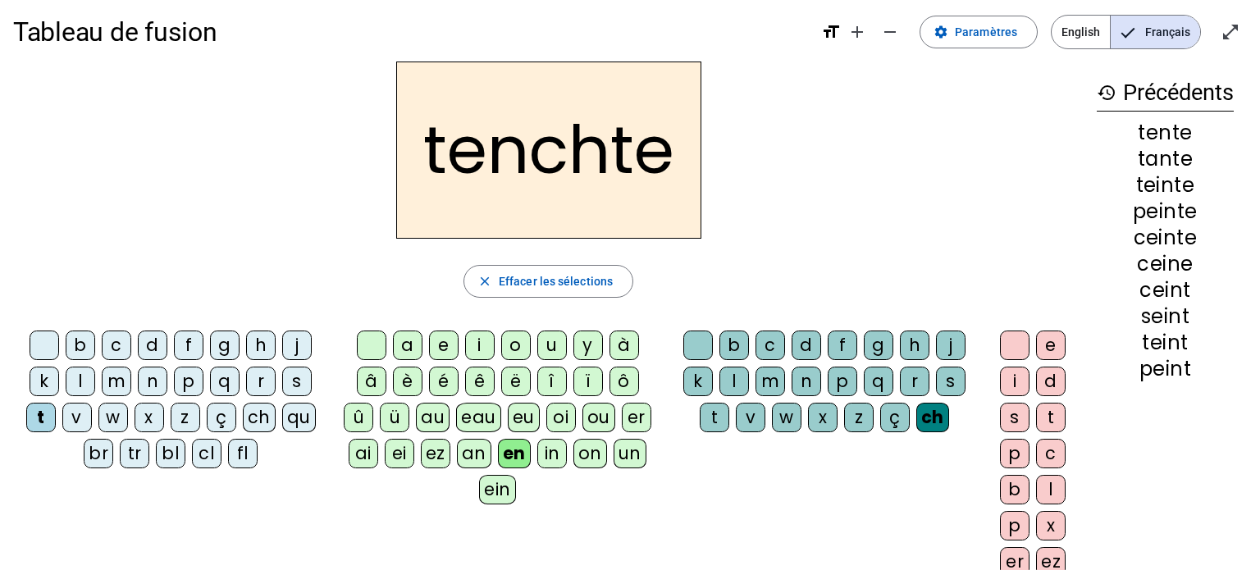
click at [1050, 342] on div "e" at bounding box center [1051, 346] width 30 height 30
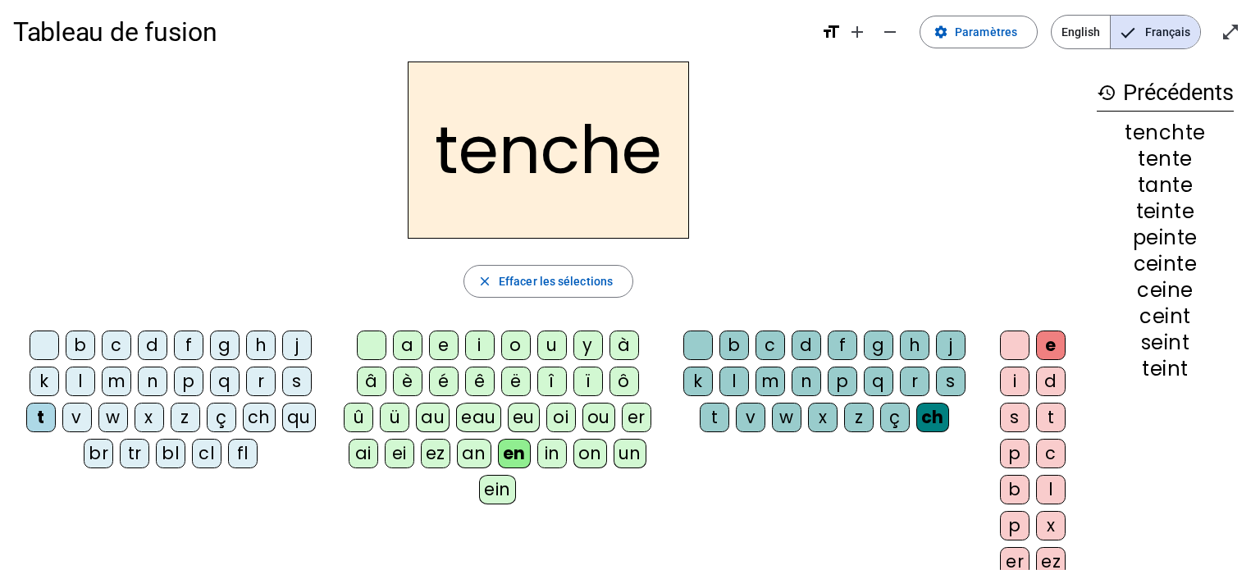
click at [151, 352] on div "d" at bounding box center [153, 346] width 30 height 30
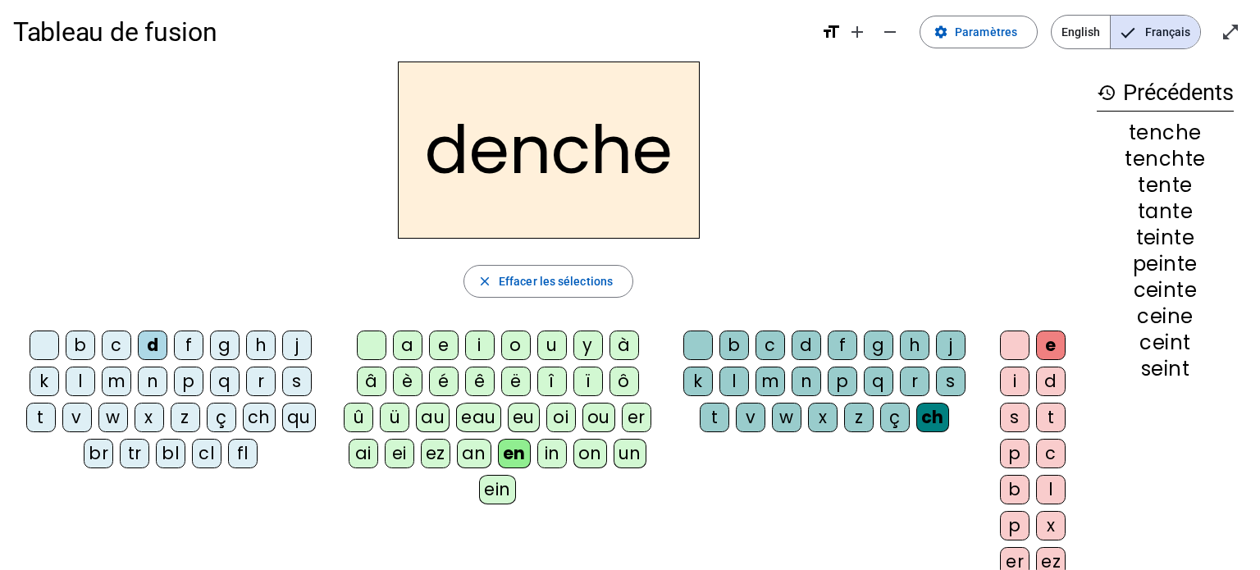
click at [479, 461] on div "an" at bounding box center [474, 454] width 34 height 30
click at [768, 367] on div "m" at bounding box center [771, 382] width 30 height 30
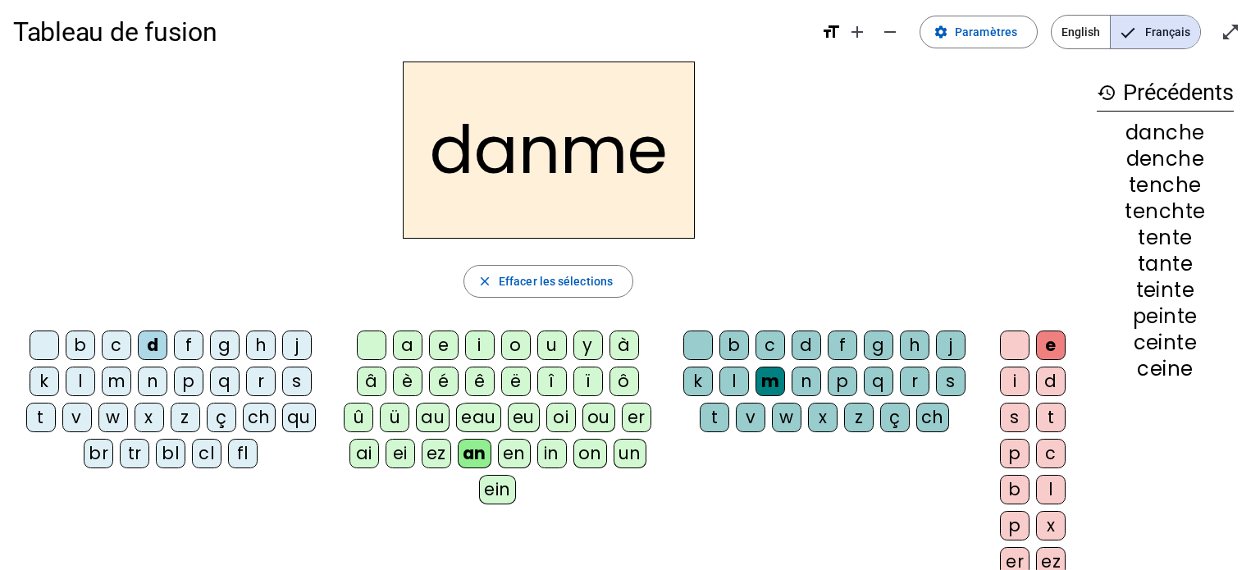
click at [760, 352] on div "c" at bounding box center [771, 346] width 30 height 30
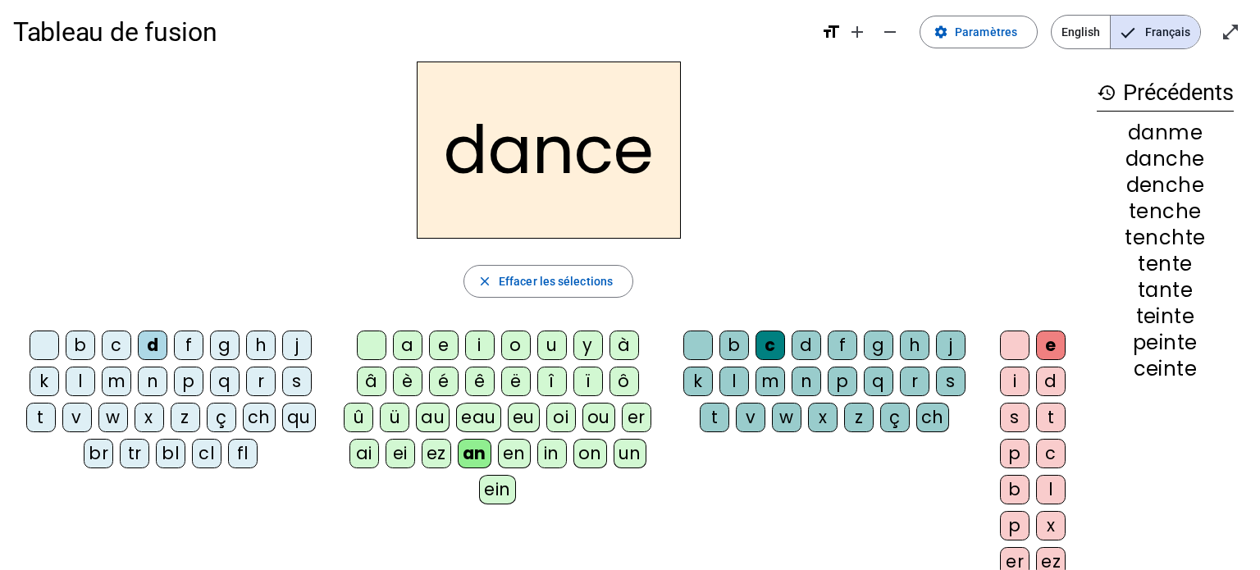
click at [514, 453] on div "en" at bounding box center [514, 454] width 33 height 30
click at [947, 390] on div "s" at bounding box center [951, 382] width 30 height 30
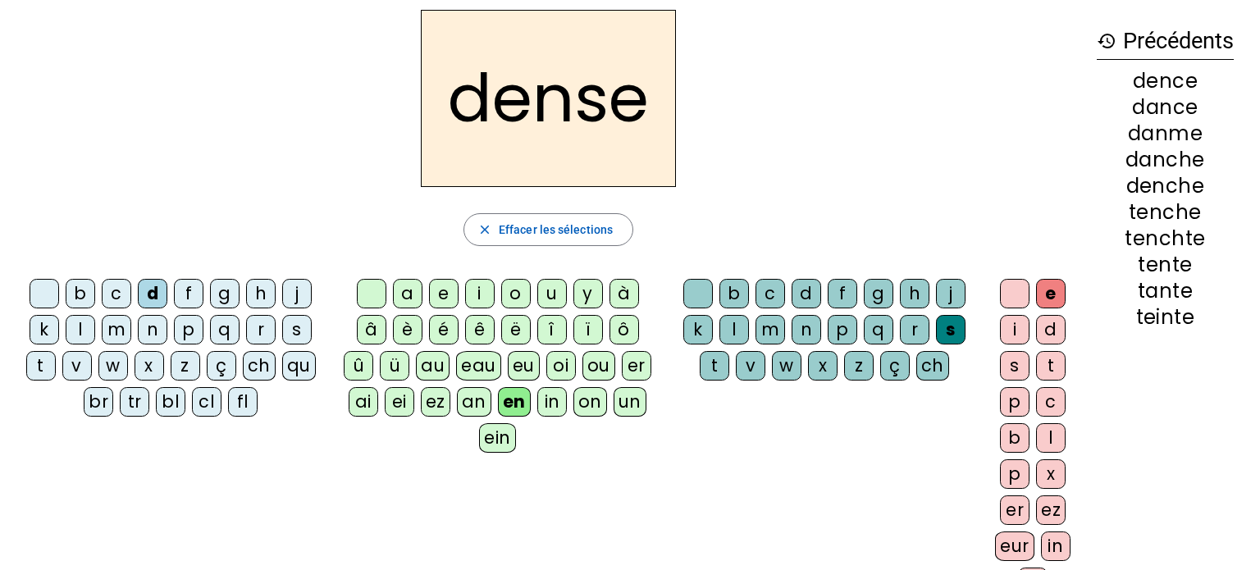
scroll to position [63, 0]
click at [475, 400] on div "an" at bounding box center [474, 401] width 34 height 30
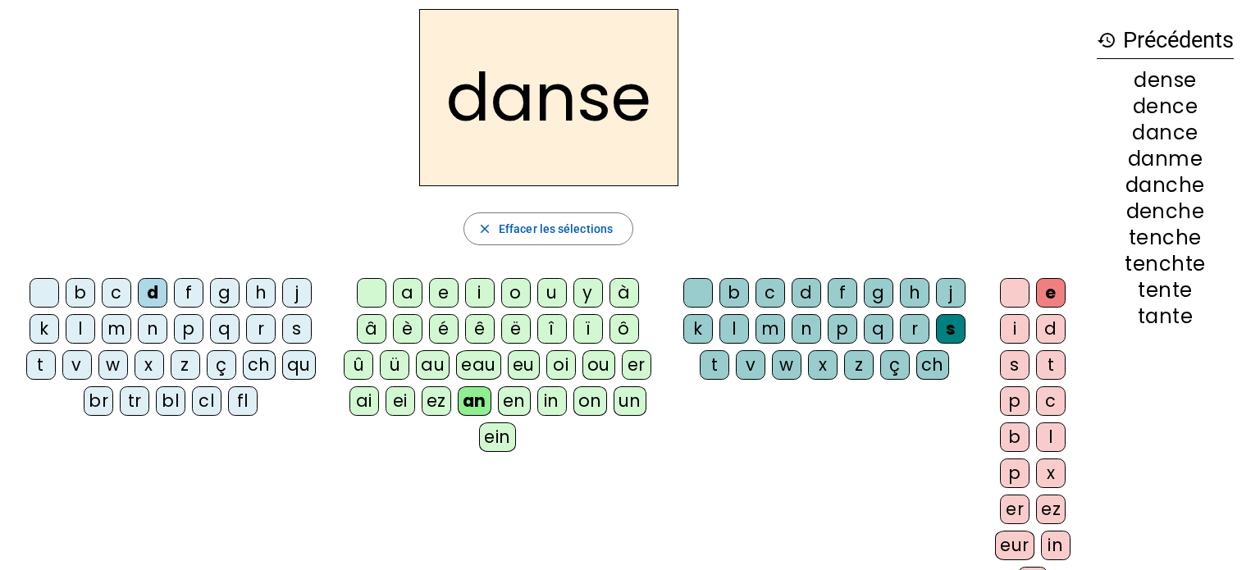
click at [770, 295] on div "c" at bounding box center [771, 293] width 30 height 30
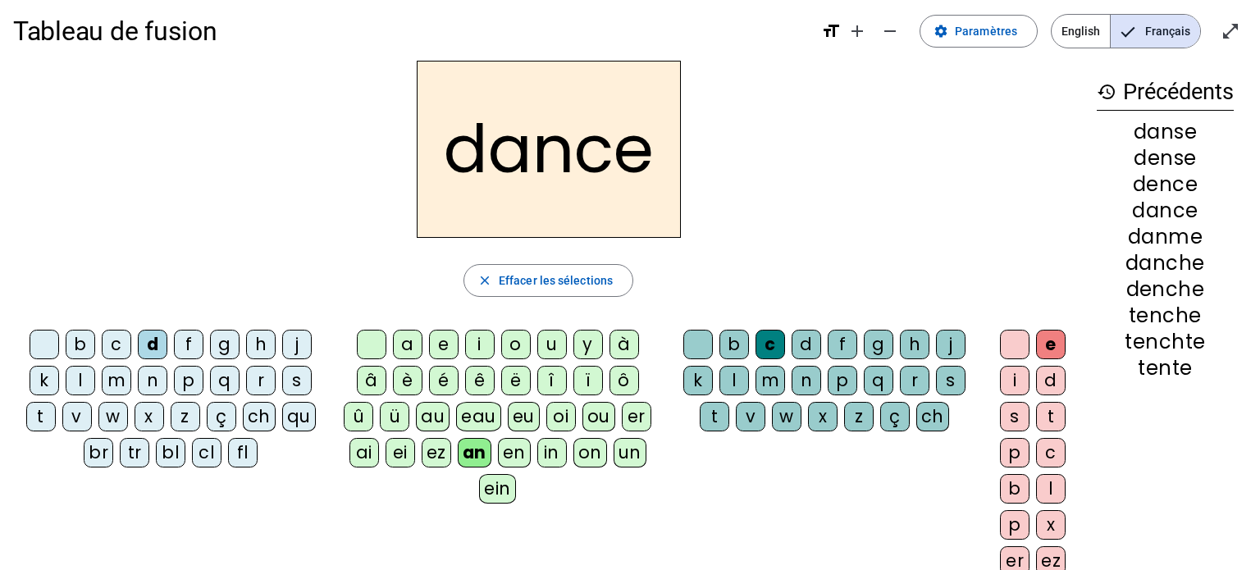
scroll to position [11, 0]
click at [505, 466] on div "en" at bounding box center [514, 454] width 33 height 30
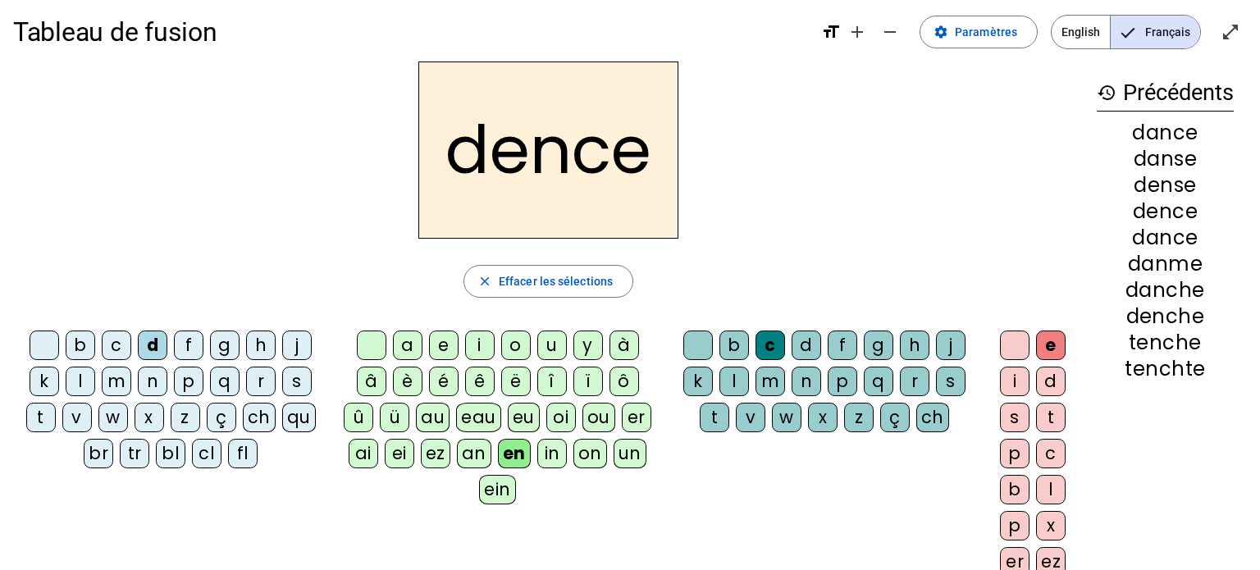
click at [484, 463] on div "an" at bounding box center [474, 454] width 34 height 30
click at [515, 461] on div "en" at bounding box center [514, 454] width 33 height 30
click at [947, 377] on div "s" at bounding box center [951, 382] width 30 height 30
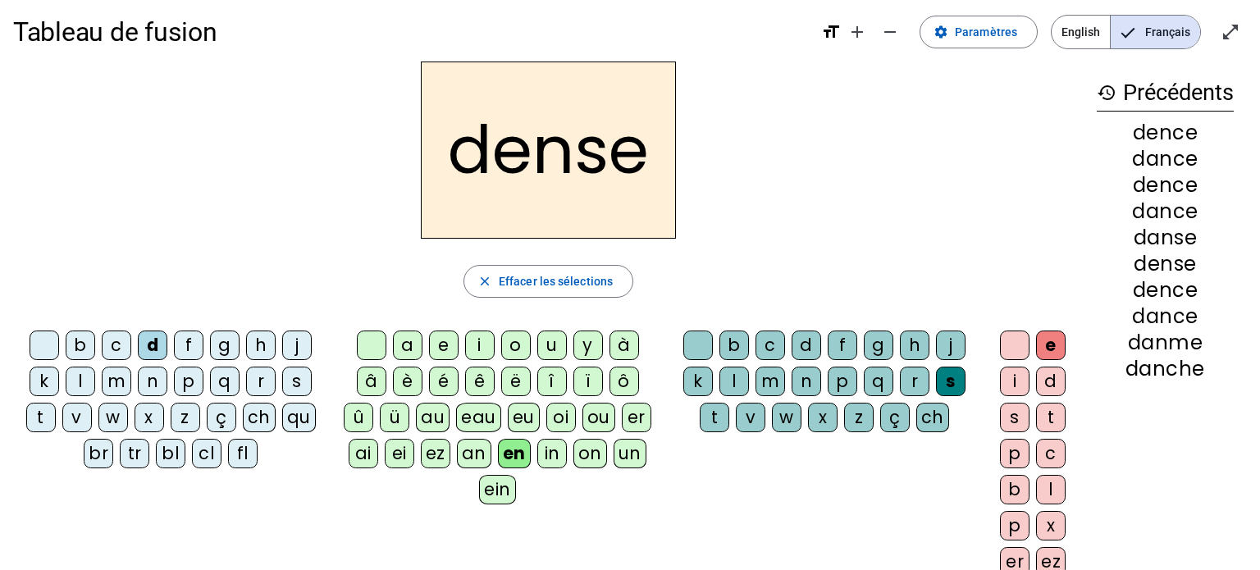
click at [768, 349] on div "c" at bounding box center [771, 346] width 30 height 30
click at [952, 391] on div "s" at bounding box center [951, 382] width 30 height 30
click at [482, 464] on div "an" at bounding box center [474, 455] width 34 height 30
